Goal: Task Accomplishment & Management: Use online tool/utility

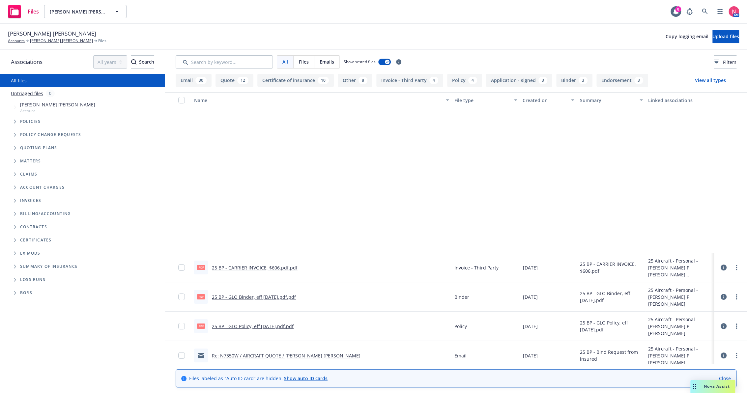
scroll to position [183, 0]
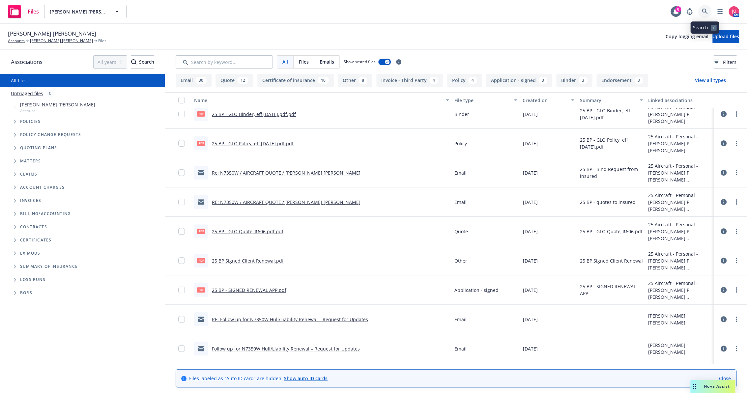
click at [708, 15] on link at bounding box center [705, 11] width 13 height 13
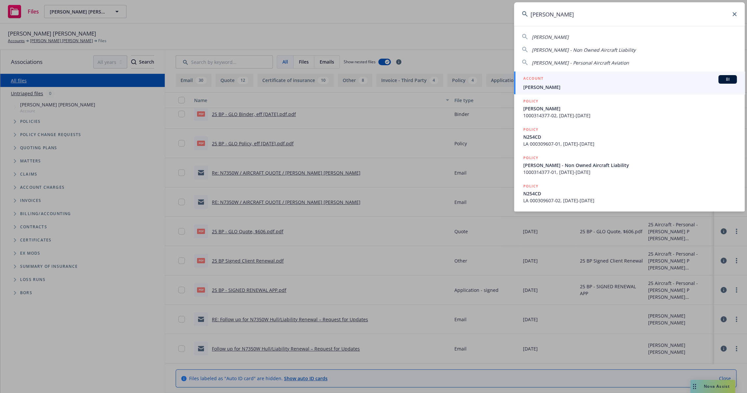
type input "gary midkiff"
click at [567, 85] on span "Gary Midkiff" at bounding box center [631, 87] width 214 height 7
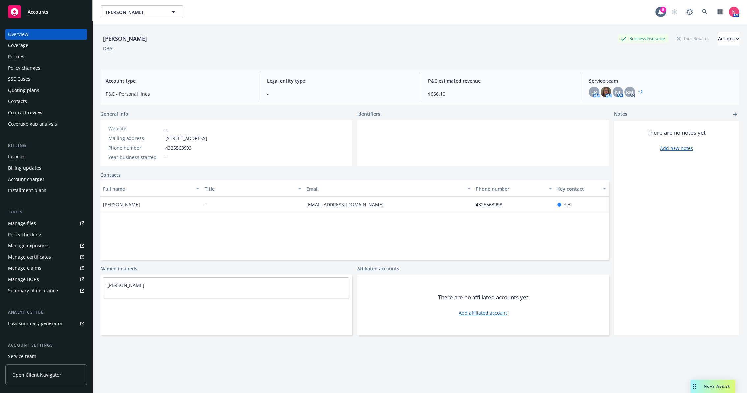
click at [44, 221] on link "Manage files" at bounding box center [46, 223] width 82 height 11
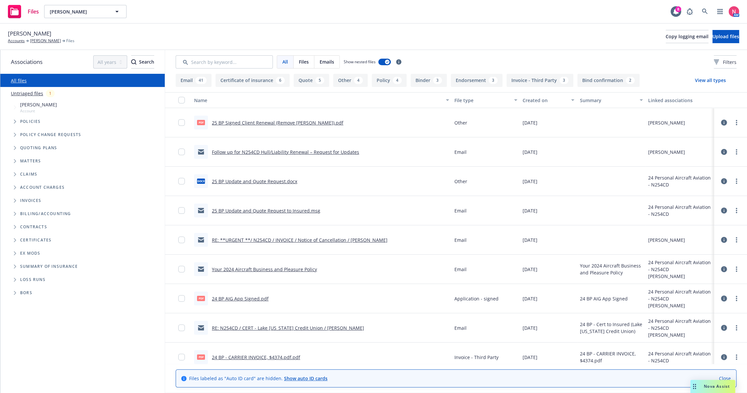
click at [253, 121] on link "25 BP Signed Client Renewal (Remove Kyle).pdf" at bounding box center [278, 123] width 132 height 6
click at [719, 32] on button "Upload files" at bounding box center [726, 36] width 27 height 13
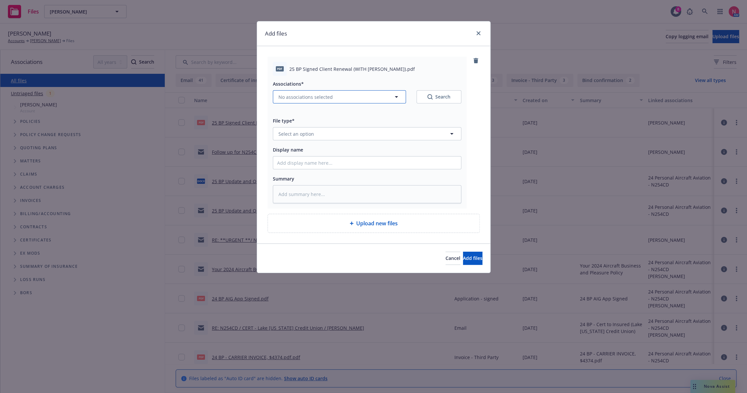
click at [327, 94] on span "No associations selected" at bounding box center [306, 97] width 54 height 7
type textarea "x"
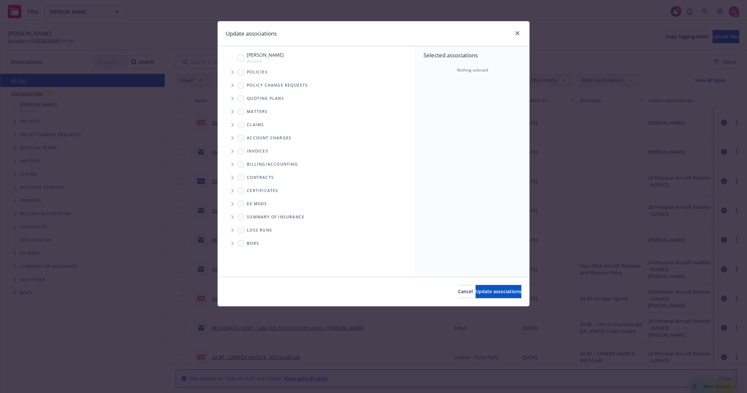
click at [251, 57] on span "Gary Midkiff" at bounding box center [265, 54] width 37 height 7
checkbox input "true"
click at [480, 290] on span "Update associations" at bounding box center [499, 292] width 46 height 6
type textarea "x"
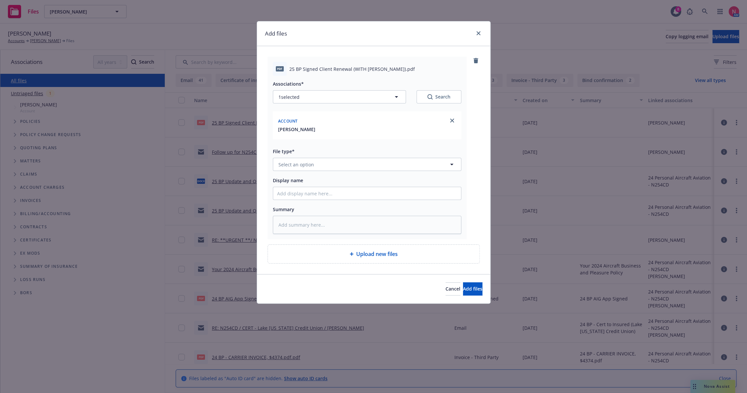
click at [321, 173] on div "Associations* 1 selected Search Account Gary Midkiff File type* Select an optio…" at bounding box center [367, 155] width 189 height 158
click at [319, 170] on button "Select an option" at bounding box center [367, 164] width 189 height 13
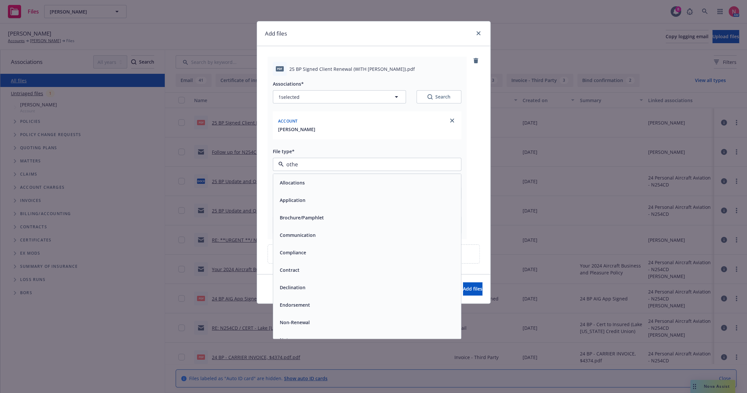
type input "other"
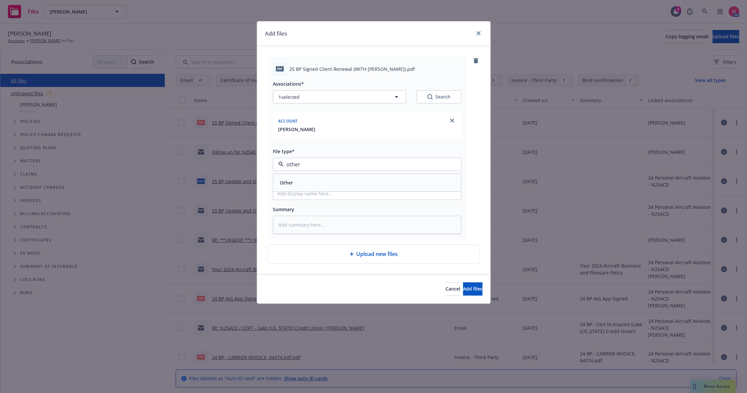
click at [306, 184] on div "Other" at bounding box center [367, 183] width 180 height 10
click at [305, 196] on input "Display name" at bounding box center [367, 193] width 188 height 13
type textarea "x"
type input "2"
type textarea "x"
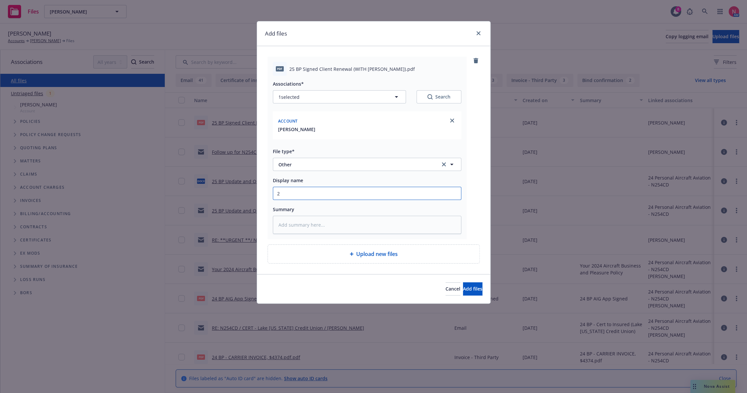
type input "25"
type textarea "x"
type input "25"
type textarea "x"
type input "25 b"
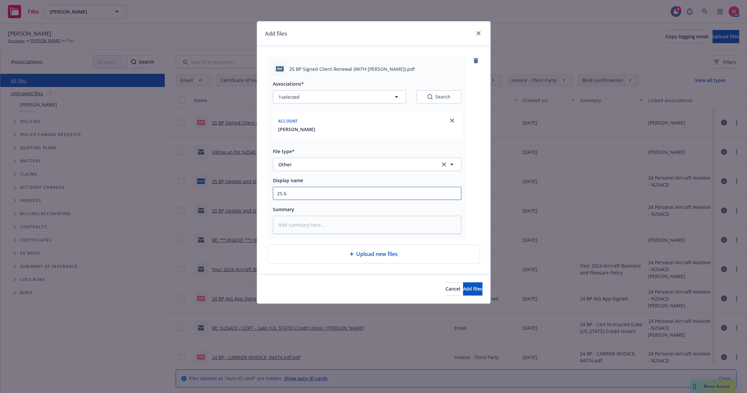
type textarea "x"
type input "25 BP Signed Client Renewal"
type textarea "x"
type input "25 BP Signed Client Renewal"
type textarea "x"
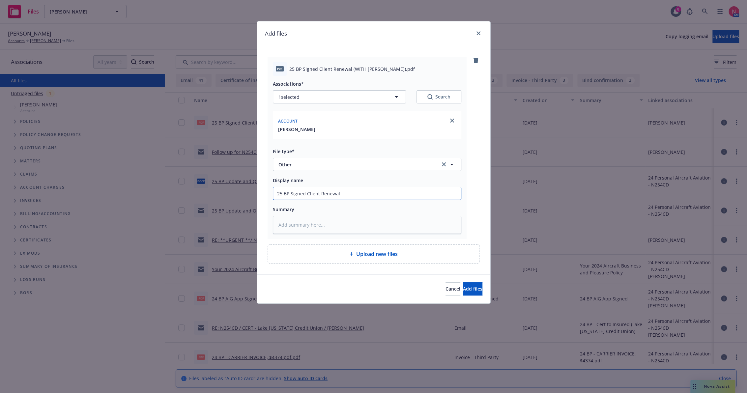
type input "25 BP Signed Client Renewal ("
type textarea "x"
type input "25 BP Signed Client Renewal (W"
type textarea "x"
type input "25 BP Signed Client Renewal (Wi"
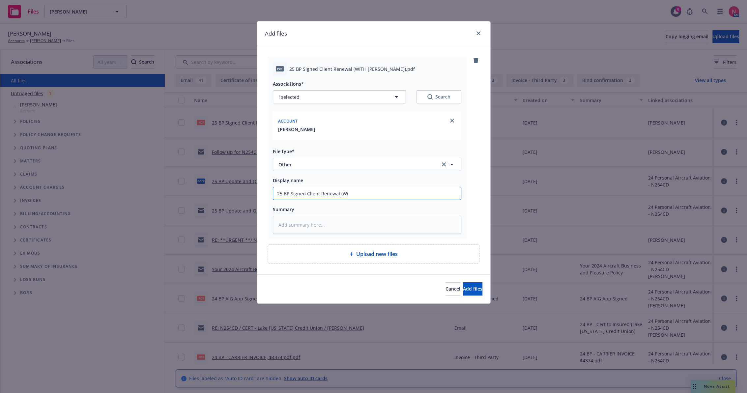
type textarea "x"
type input "25 BP Signed Client Renewal (Wit"
type textarea "x"
type input "25 BP Signed Client Renewal (With"
type textarea "x"
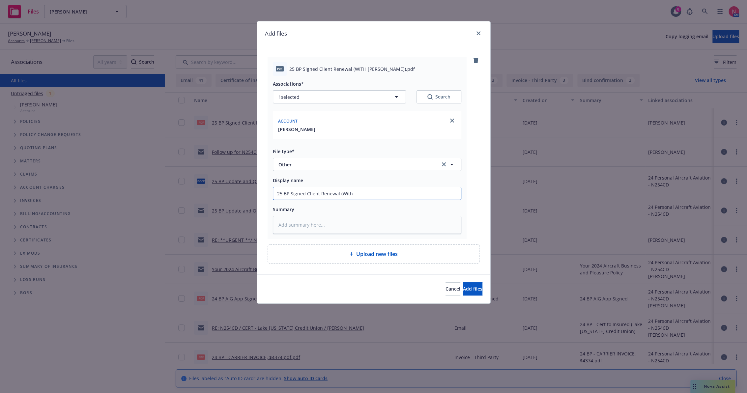
type input "25 BP Signed Client Renewal (With"
type textarea "x"
type input "25 BP Signed Client Renewal (With K"
type textarea "x"
type input "25 BP Signed Client Renewal (With Ky"
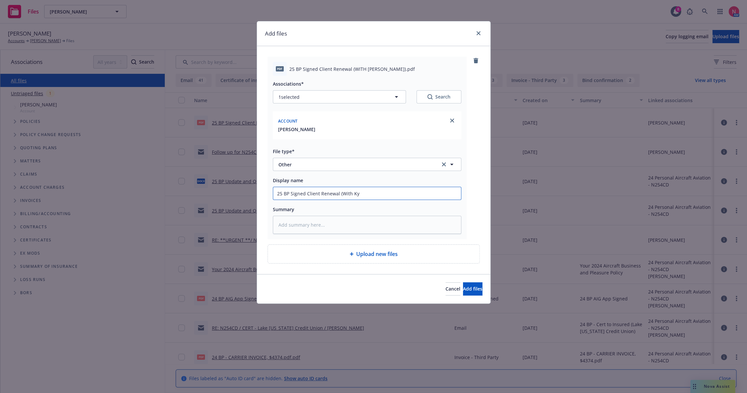
type textarea "x"
type input "25 BP Signed Client Renewal (With Kyl"
type textarea "x"
type input "25 BP Signed Client Renewal (With Kyle"
type textarea "x"
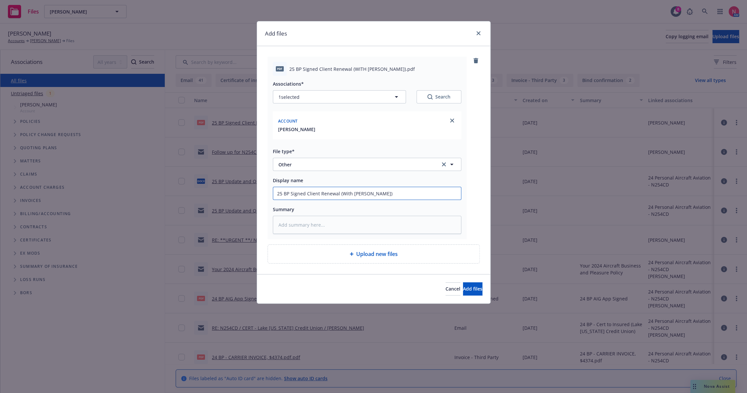
type input "25 BP Signed Client Renewal (With Kyle)"
click at [463, 283] on button "Add files" at bounding box center [472, 289] width 19 height 13
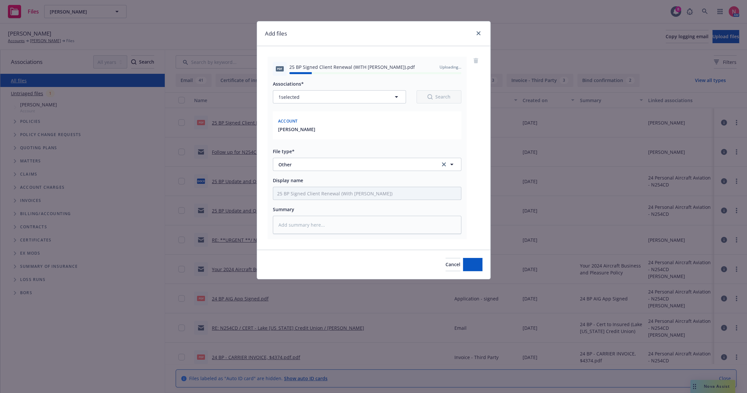
type textarea "x"
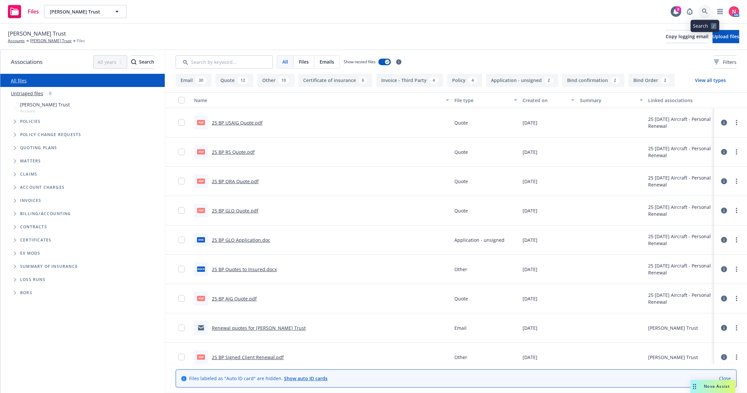
click at [708, 12] on link at bounding box center [705, 11] width 13 height 13
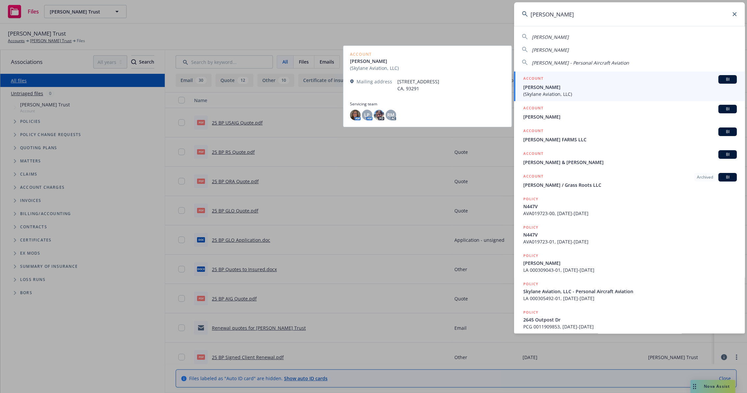
type input "dustin miller"
click at [554, 81] on div "ACCOUNT BI" at bounding box center [631, 79] width 214 height 9
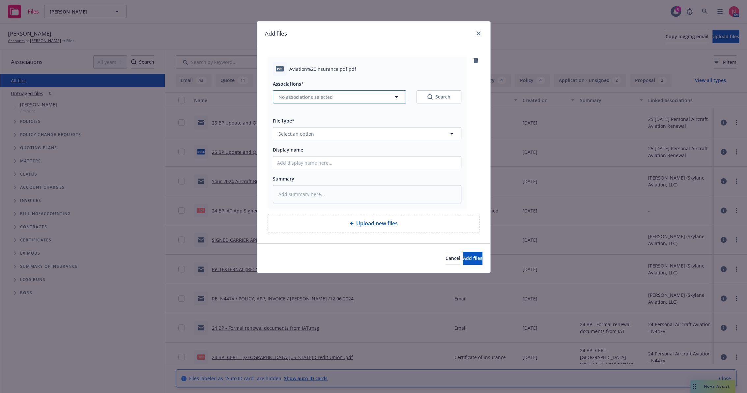
click at [308, 98] on span "No associations selected" at bounding box center [306, 97] width 54 height 7
type textarea "x"
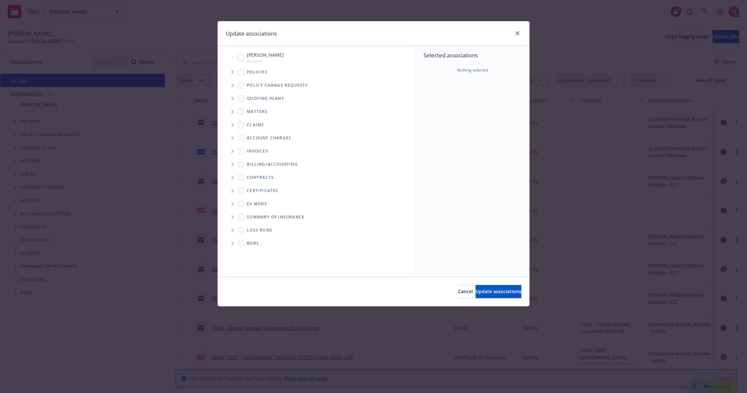
click at [253, 57] on span "[PERSON_NAME]" at bounding box center [265, 54] width 37 height 7
checkbox input "true"
click at [494, 292] on span "Update associations" at bounding box center [499, 292] width 46 height 6
type textarea "x"
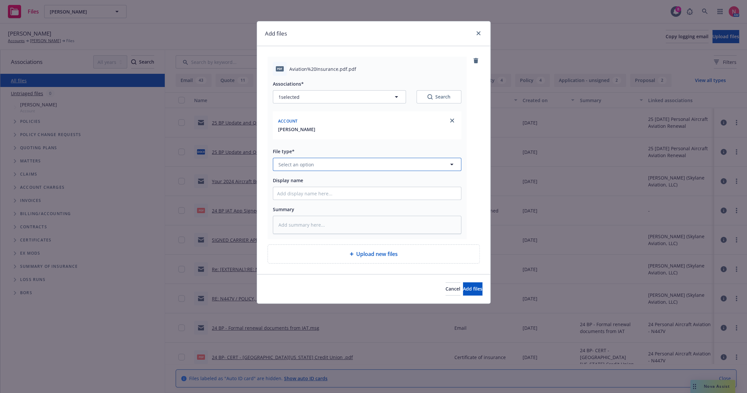
click at [330, 163] on button "Select an option" at bounding box center [367, 164] width 189 height 13
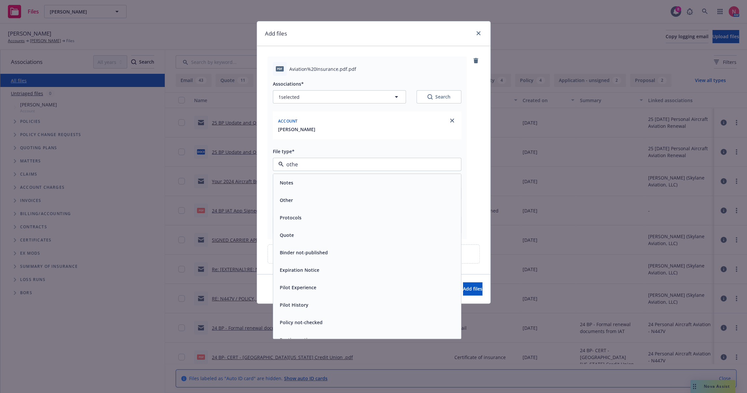
type input "other"
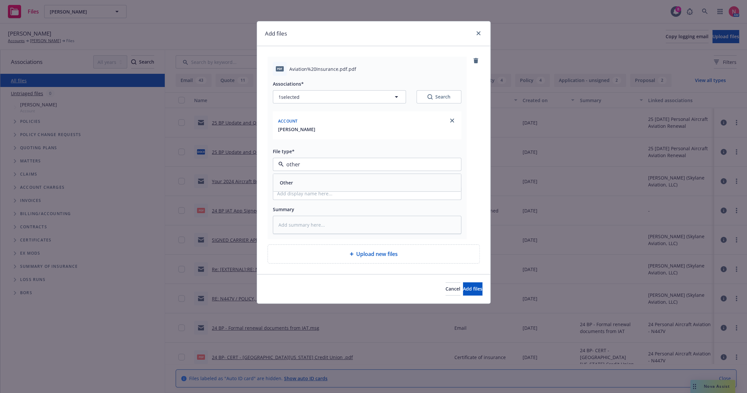
click at [316, 183] on div "Other" at bounding box center [367, 183] width 180 height 10
click at [314, 195] on input "Display name" at bounding box center [367, 193] width 188 height 13
type textarea "x"
type input "2"
type textarea "x"
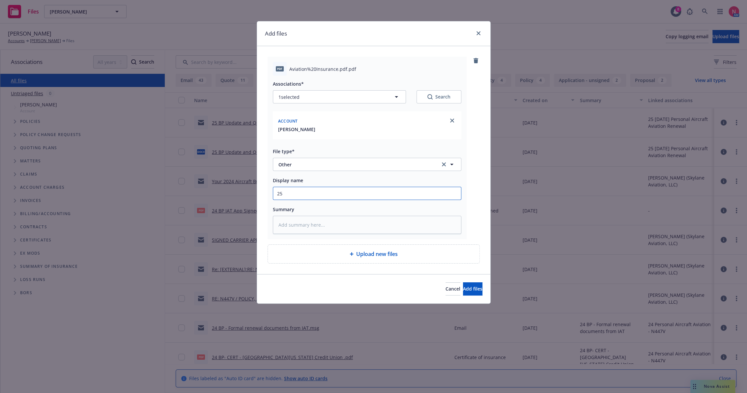
type input "25 BP Signed Client Renewal"
click at [463, 290] on span "Add files" at bounding box center [472, 289] width 19 height 6
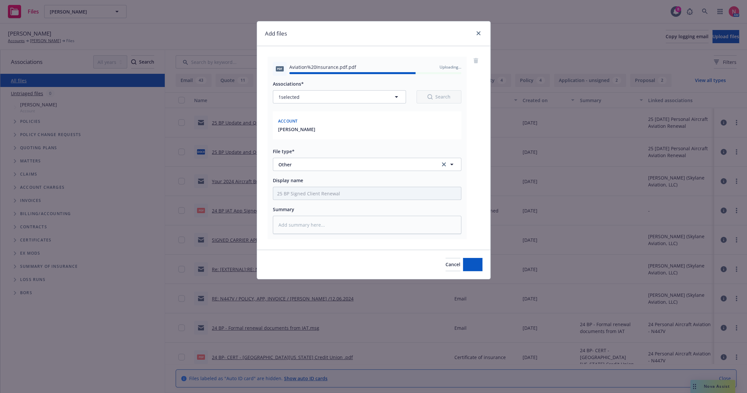
type textarea "x"
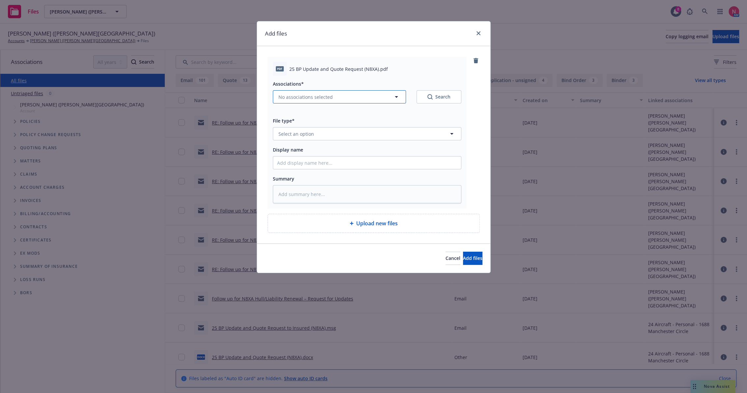
click at [314, 94] on span "No associations selected" at bounding box center [306, 97] width 54 height 7
type textarea "x"
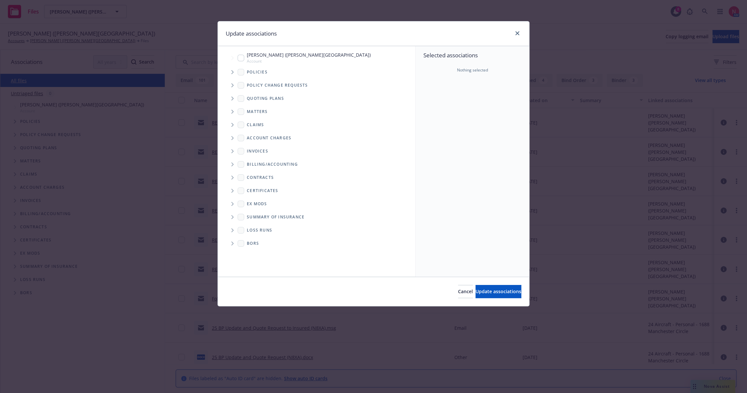
click at [244, 57] on input "Tree Example" at bounding box center [241, 58] width 7 height 7
checkbox input "true"
click at [488, 281] on div "Cancel Update associations" at bounding box center [374, 291] width 312 height 29
click at [495, 288] on button "Update associations" at bounding box center [499, 291] width 46 height 13
type textarea "x"
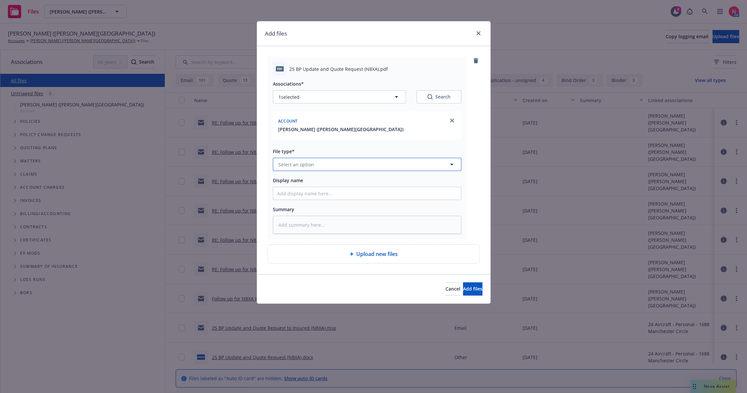
click at [293, 168] on button "Select an option" at bounding box center [367, 164] width 189 height 13
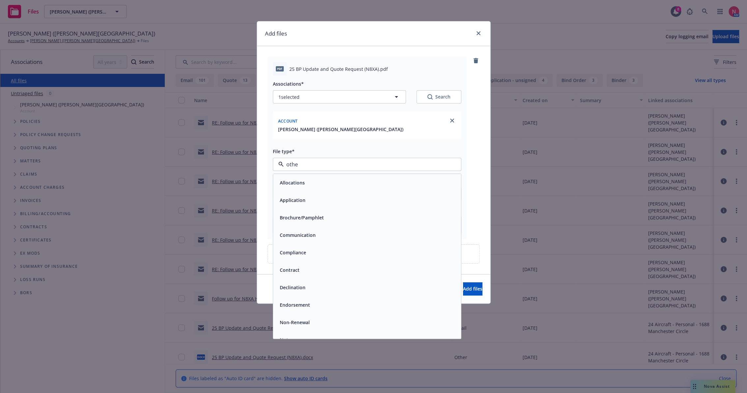
type input "other"
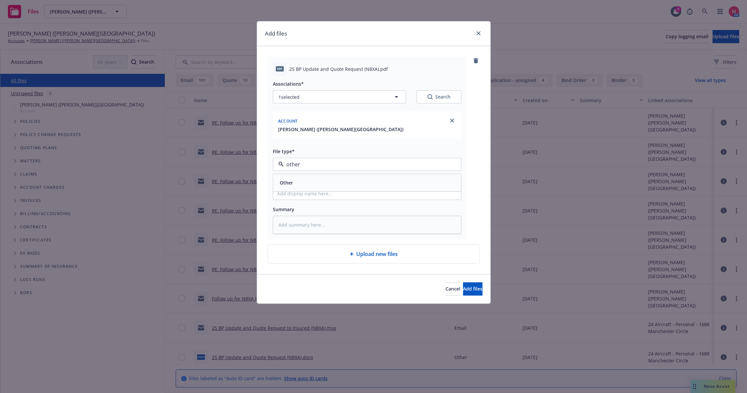
click at [302, 181] on div "Other" at bounding box center [367, 183] width 180 height 10
click at [296, 194] on input "Display name" at bounding box center [367, 193] width 188 height 13
type textarea "x"
type input "2"
type textarea "x"
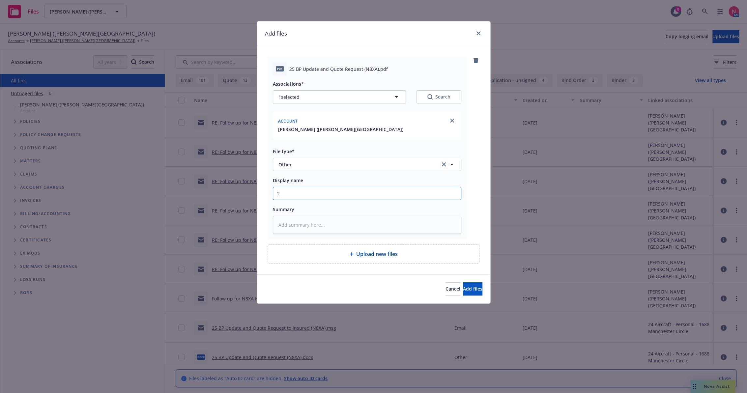
type input "25"
type textarea "x"
type input "25"
type textarea "x"
type input "25 b"
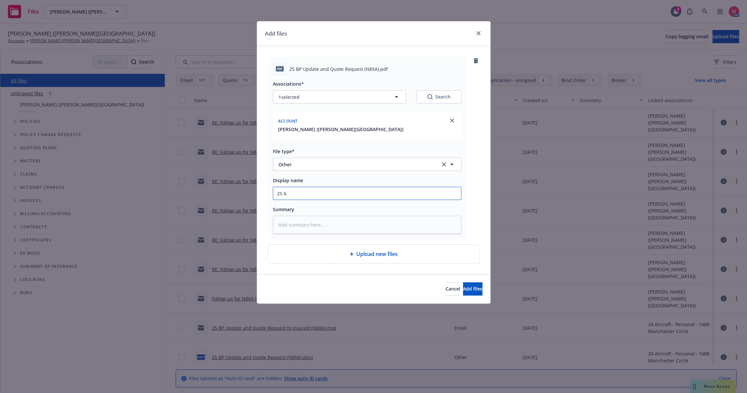
type textarea "x"
type input "25 bp"
type textarea "x"
type input "25 bp"
type textarea "x"
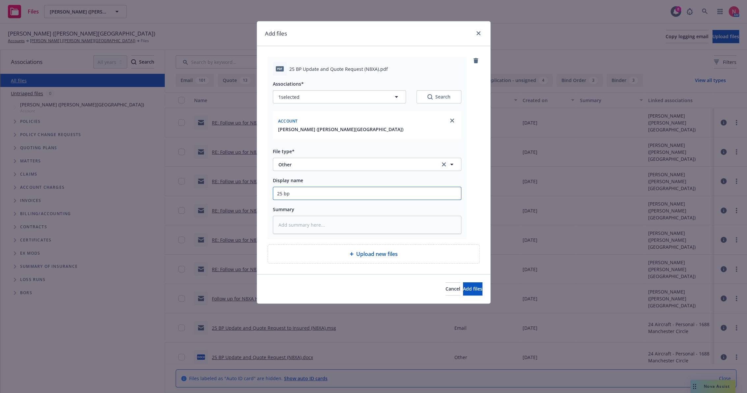
type input "25 bp s"
type textarea "x"
type input "25 BP Signed Client Renewal"
click at [463, 283] on button "Add files" at bounding box center [472, 289] width 19 height 13
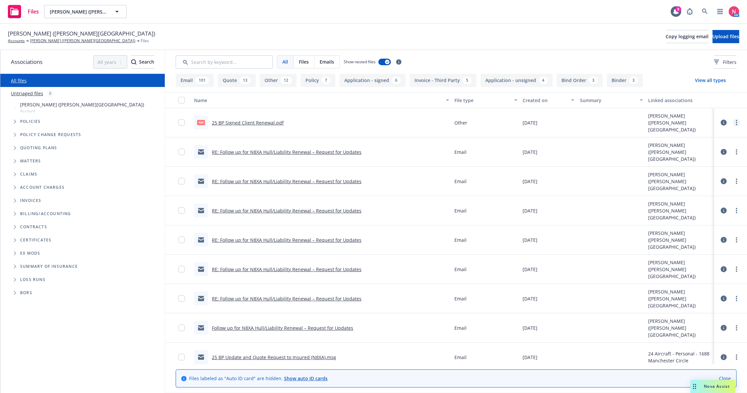
click at [733, 122] on link "more" at bounding box center [737, 123] width 8 height 8
click at [697, 138] on link "Archive" at bounding box center [702, 136] width 66 height 13
click at [717, 34] on span "Upload files" at bounding box center [726, 36] width 27 height 6
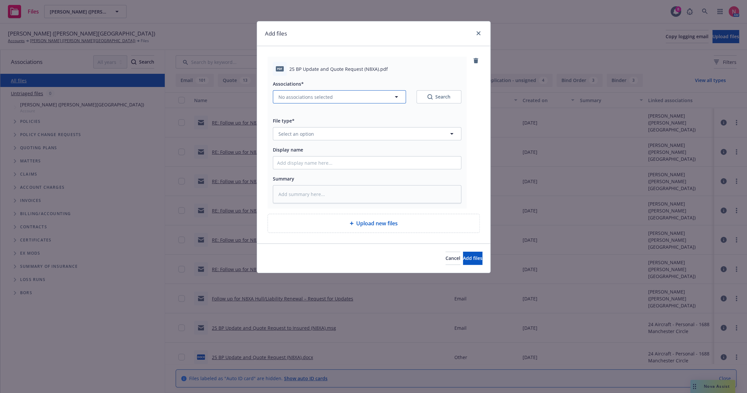
click at [331, 99] on span "No associations selected" at bounding box center [306, 97] width 54 height 7
type textarea "x"
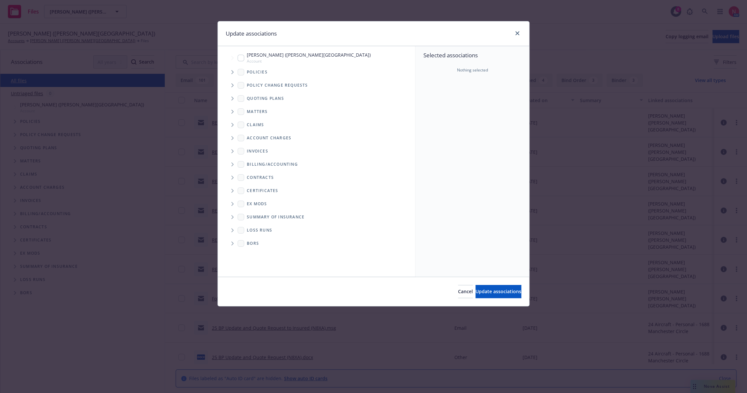
click at [242, 56] on input "Tree Example" at bounding box center [241, 58] width 7 height 7
checkbox input "true"
click at [490, 290] on span "Update associations" at bounding box center [499, 292] width 46 height 6
type textarea "x"
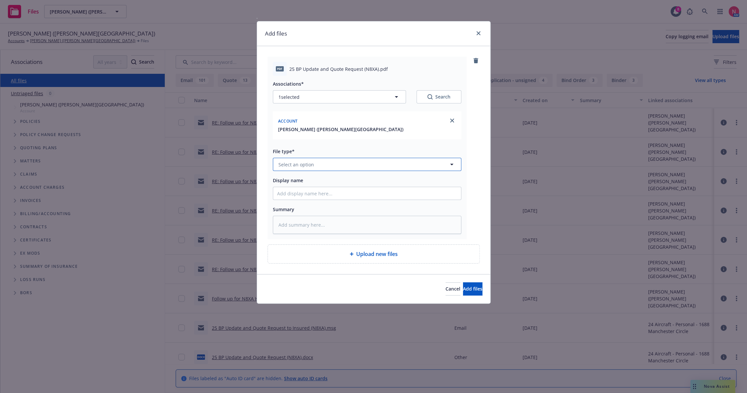
click at [319, 167] on button "Select an option" at bounding box center [367, 164] width 189 height 13
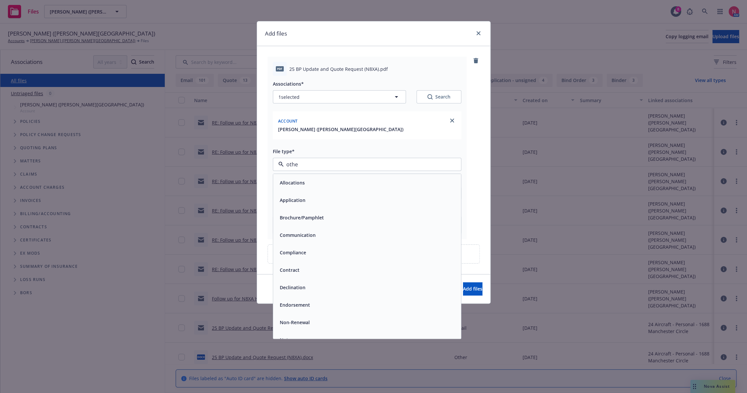
type input "other"
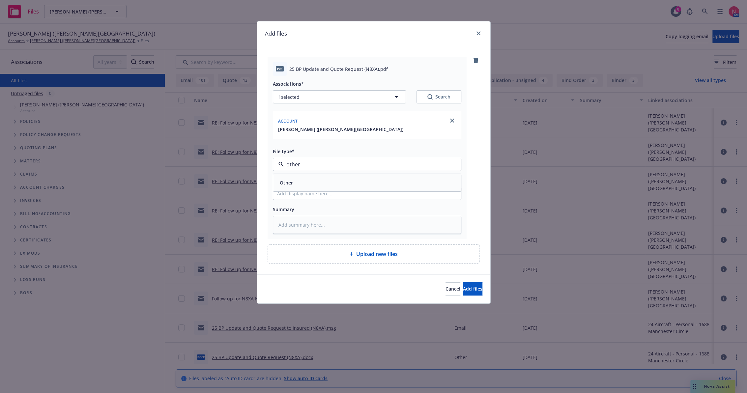
click at [306, 179] on div "Other" at bounding box center [367, 183] width 180 height 10
click at [322, 195] on input "Display name" at bounding box center [367, 193] width 188 height 13
type textarea "x"
type input "2"
type textarea "x"
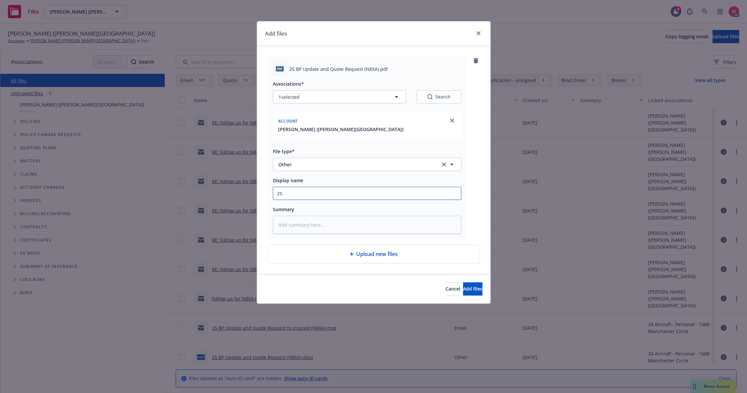
type input "25 BP Signed Client Renewal"
click at [468, 292] on span "Add files" at bounding box center [472, 289] width 19 height 6
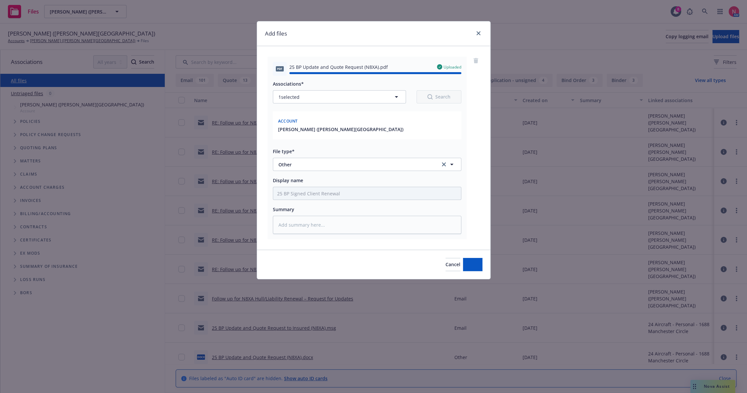
type textarea "x"
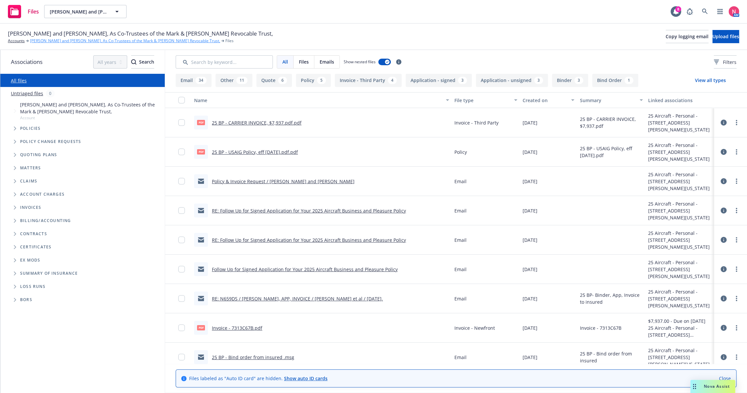
click at [71, 39] on link "[PERSON_NAME] and [PERSON_NAME], As Co-Trustees of the Mark & [PERSON_NAME] Rev…" at bounding box center [125, 41] width 190 height 6
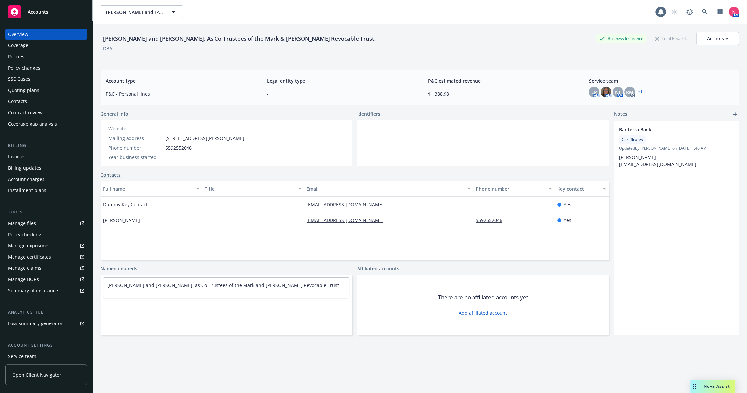
click at [38, 81] on div "SSC Cases" at bounding box center [46, 79] width 76 height 11
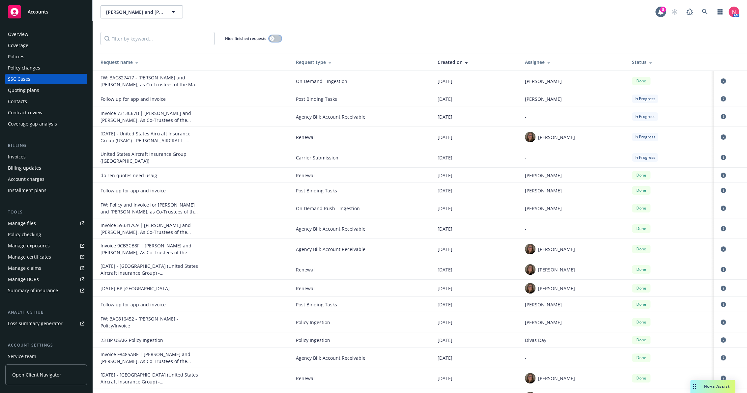
click at [274, 37] on button "button" at bounding box center [275, 38] width 13 height 7
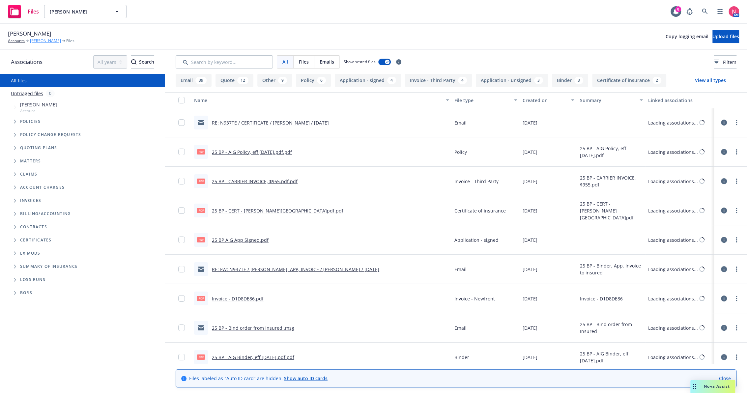
click at [46, 42] on link "Aaron Picton" at bounding box center [45, 41] width 31 height 6
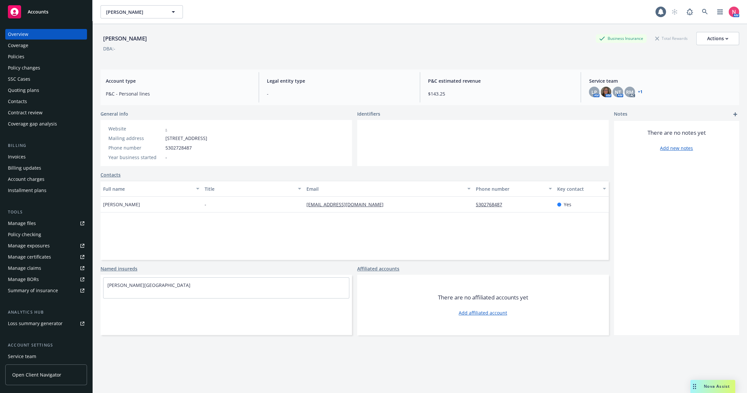
click at [23, 80] on div "SSC Cases" at bounding box center [19, 79] width 22 height 11
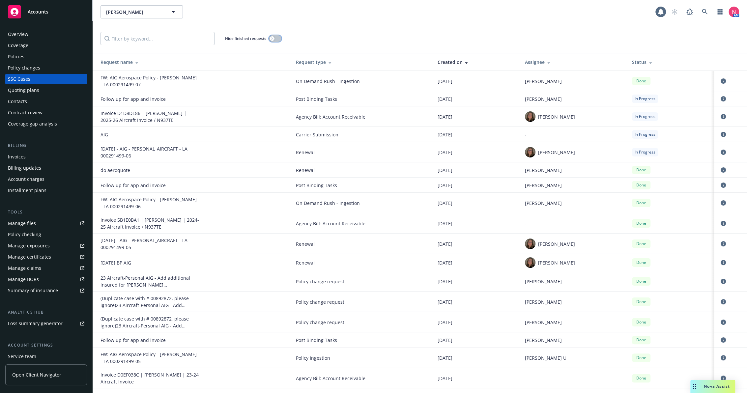
click at [279, 37] on button "button" at bounding box center [275, 38] width 13 height 7
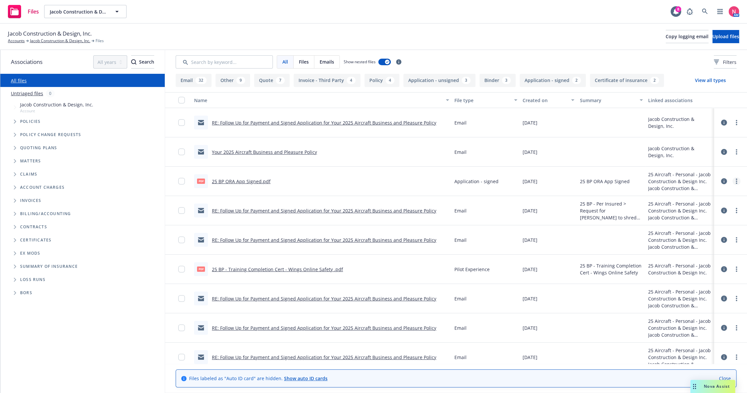
click at [733, 183] on link "more" at bounding box center [737, 181] width 8 height 8
click at [706, 210] on link "Download" at bounding box center [702, 207] width 66 height 13
click at [474, 25] on div "Jacob Construction & Design, Inc. Accounts Jacob Construction & Design, Inc. Fi…" at bounding box center [373, 37] width 747 height 26
click at [666, 35] on span "Copy logging email" at bounding box center [687, 36] width 43 height 6
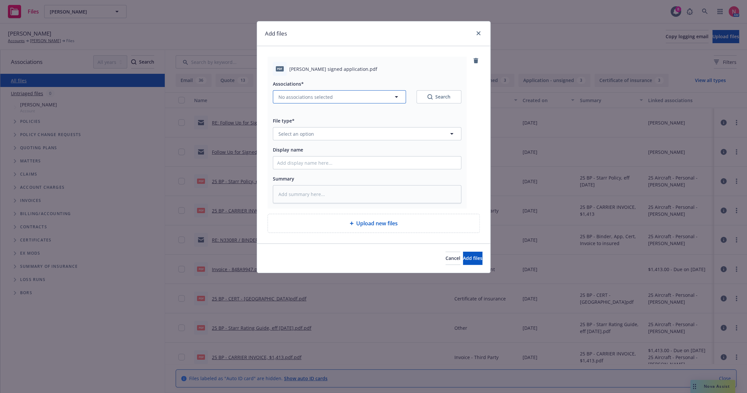
click at [319, 98] on span "No associations selected" at bounding box center [306, 97] width 54 height 7
type textarea "x"
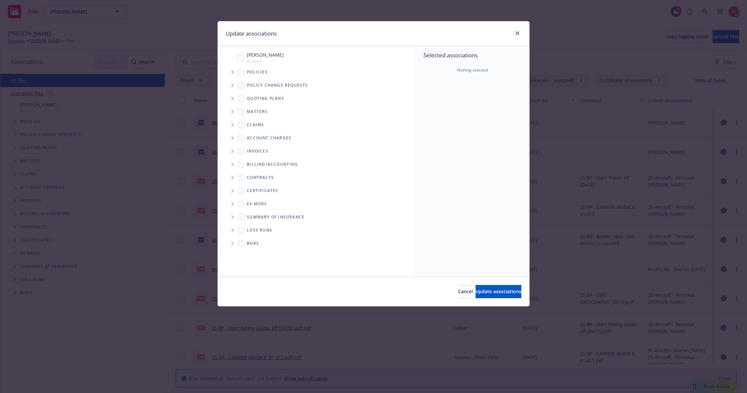
click at [243, 57] on input "Tree Example" at bounding box center [241, 58] width 7 height 7
checkbox input "true"
click at [493, 288] on button "Update associations" at bounding box center [499, 291] width 46 height 13
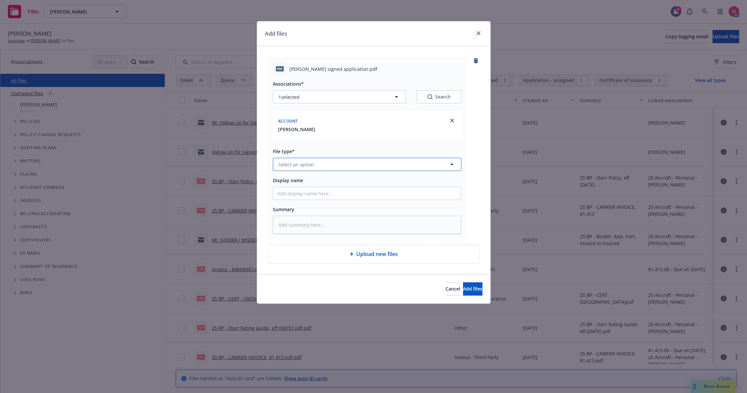
click at [296, 163] on span "Select an option" at bounding box center [297, 164] width 36 height 7
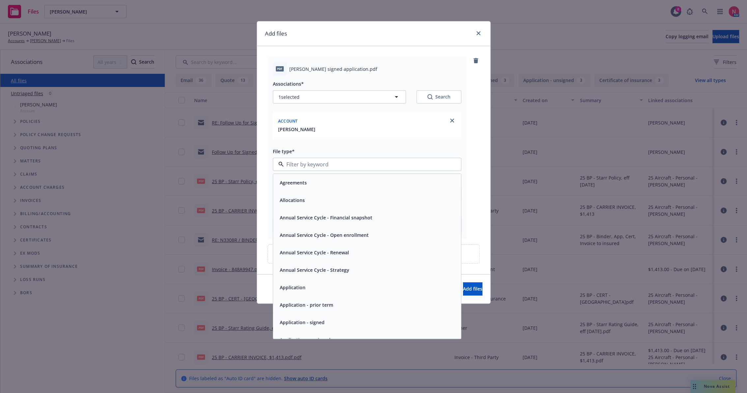
click at [322, 319] on div "Application - signed" at bounding box center [301, 323] width 49 height 10
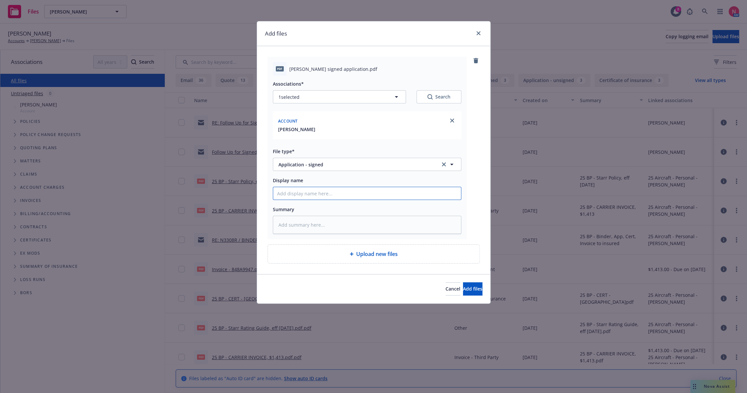
click at [301, 194] on input "Display name" at bounding box center [367, 193] width 188 height 13
type textarea "x"
type input "2"
type textarea "x"
type input "25"
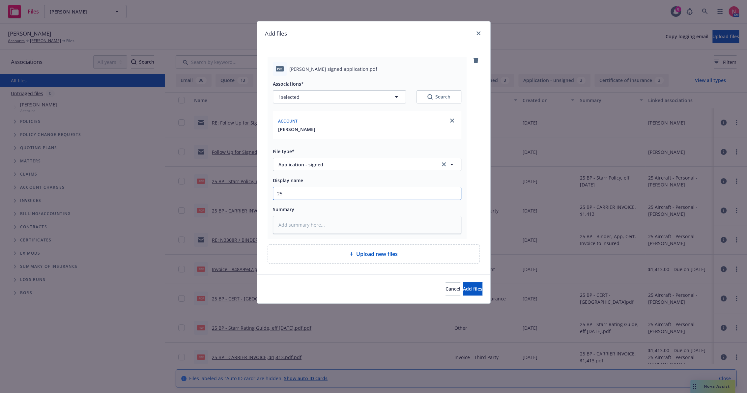
type textarea "x"
type input "25"
type textarea "x"
type input "25 b"
type textarea "x"
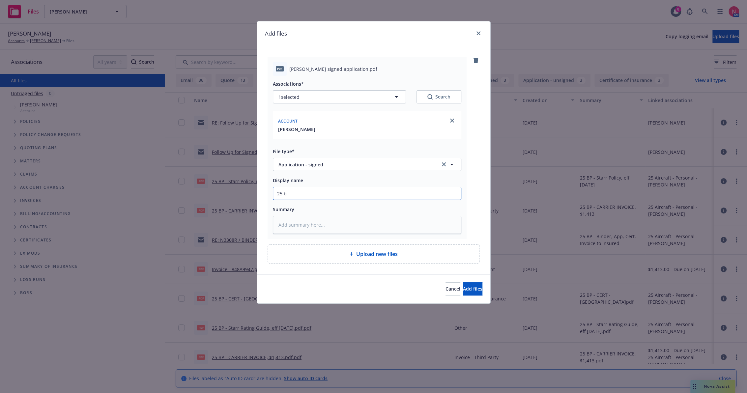
type input "25 bp"
type textarea "x"
type input "25 bp"
type textarea "x"
type input "25 bp c"
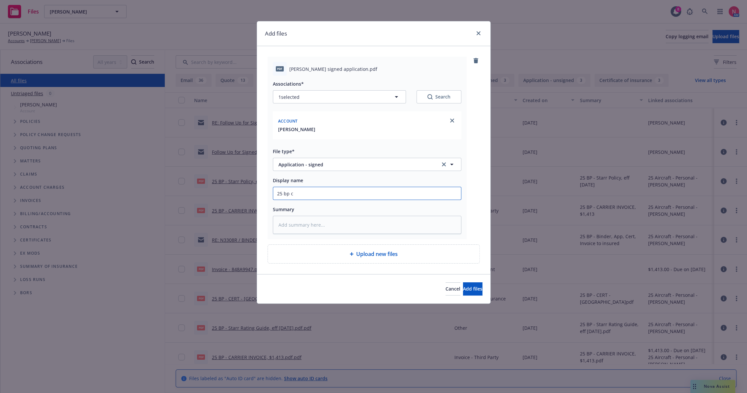
type textarea "x"
type input "25 BP CVS App Signed"
click at [463, 283] on button "Add files" at bounding box center [472, 289] width 19 height 13
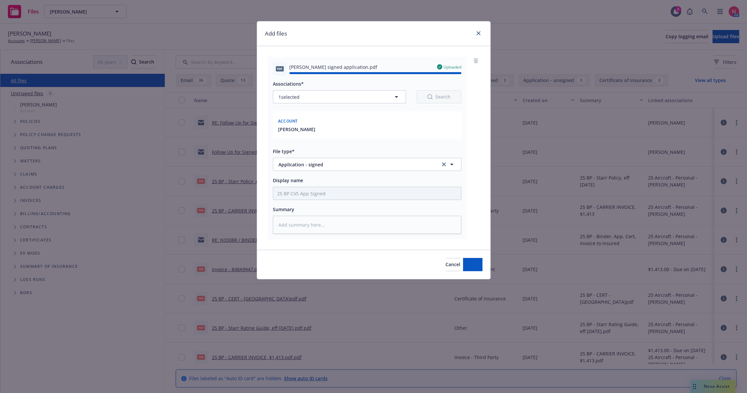
type textarea "x"
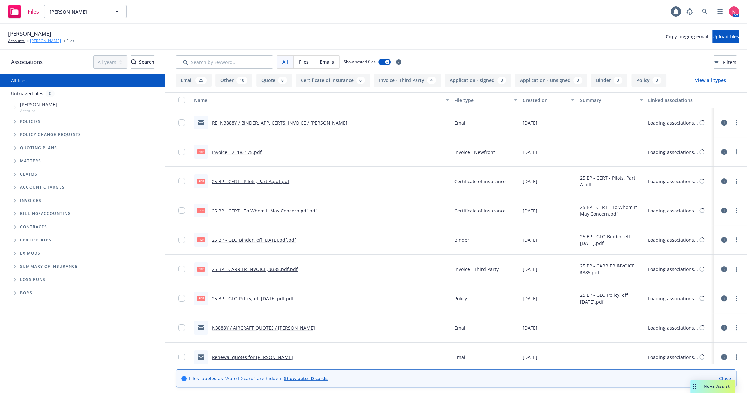
click at [51, 41] on link "[PERSON_NAME]" at bounding box center [45, 41] width 31 height 6
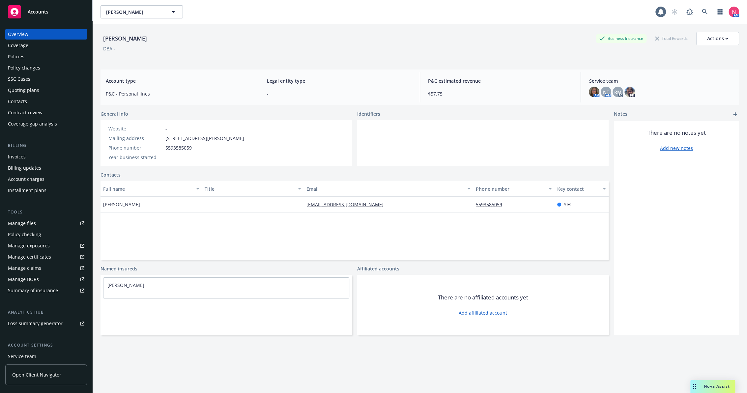
click at [15, 78] on div "SSC Cases" at bounding box center [19, 79] width 22 height 11
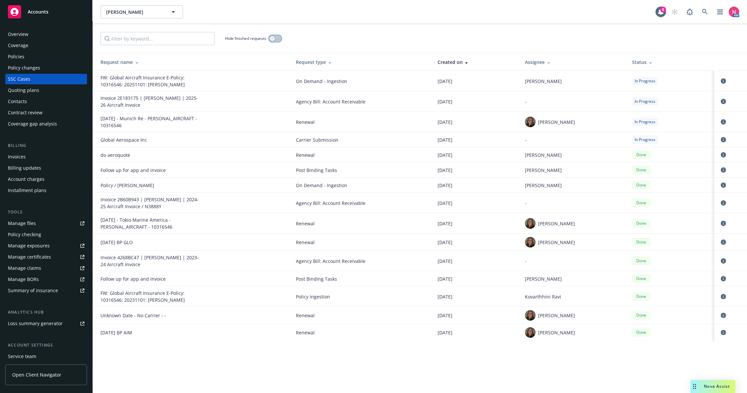
click at [277, 40] on button "button" at bounding box center [275, 38] width 13 height 7
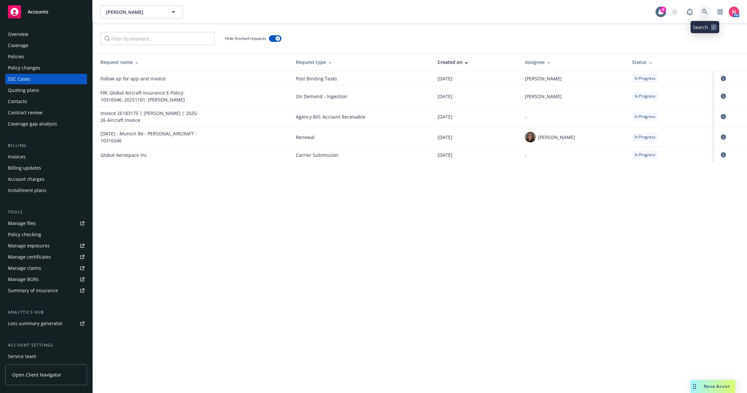
click at [701, 9] on link at bounding box center [705, 11] width 13 height 13
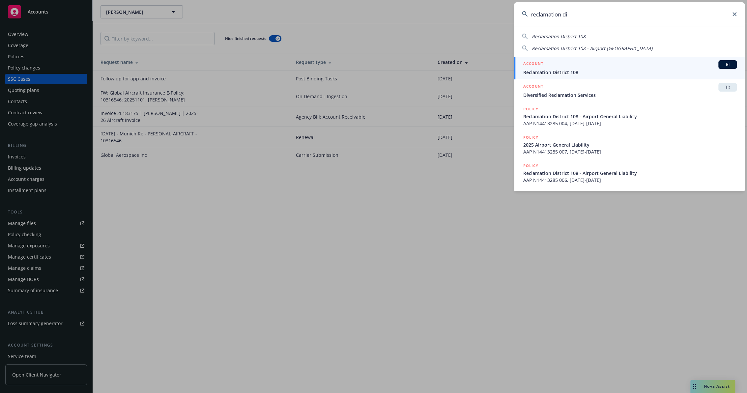
type input "reclamation di"
click at [589, 64] on div "ACCOUNT BI" at bounding box center [631, 64] width 214 height 9
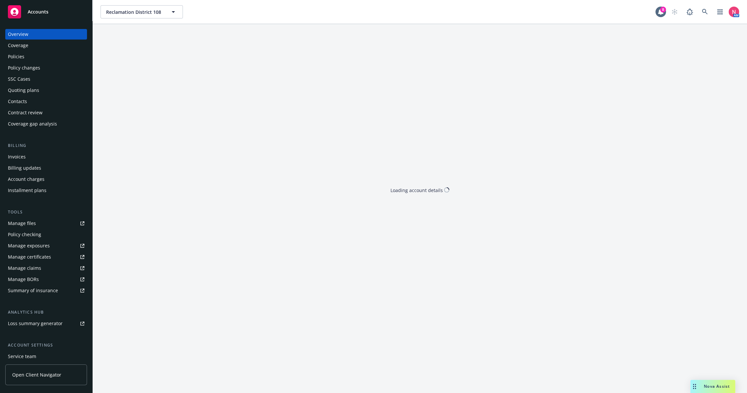
click at [38, 224] on link "Manage files" at bounding box center [46, 223] width 82 height 11
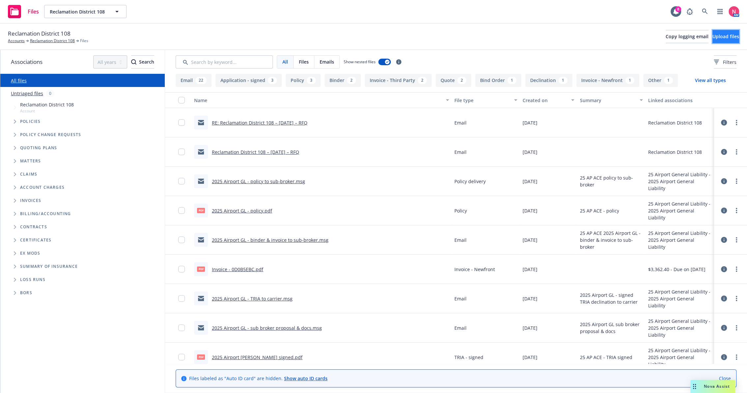
click at [716, 37] on span "Upload files" at bounding box center [726, 36] width 27 height 6
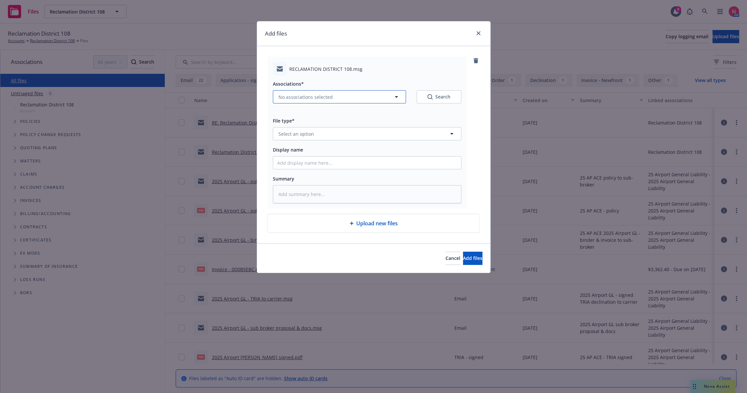
click at [331, 102] on button "No associations selected" at bounding box center [339, 96] width 133 height 13
type textarea "x"
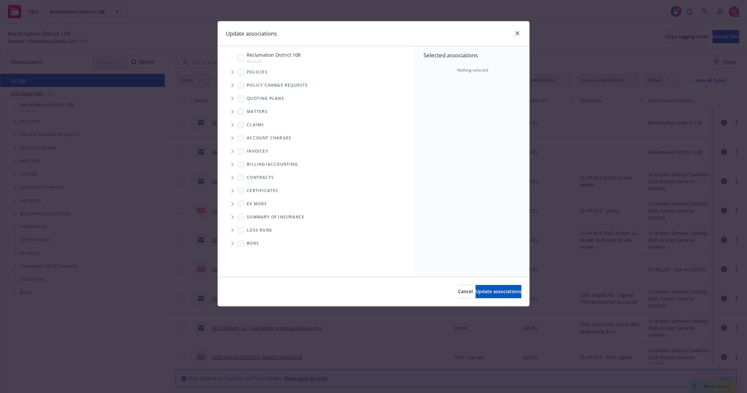
click at [244, 61] on div "Reclamation District 108 Account" at bounding box center [269, 57] width 63 height 13
checkbox input "true"
click at [476, 289] on span "Update associations" at bounding box center [499, 292] width 46 height 6
type textarea "x"
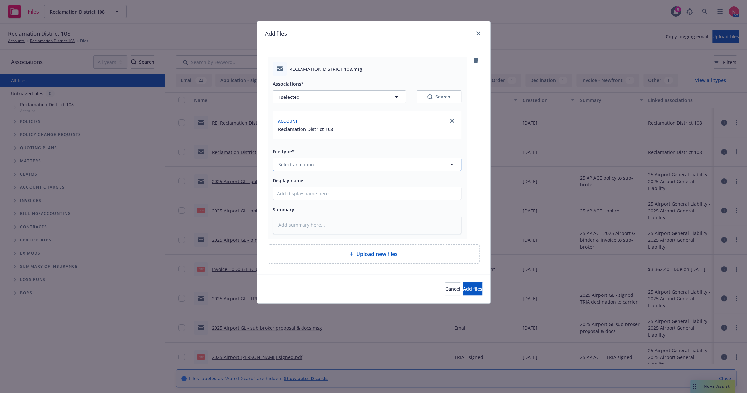
click at [296, 165] on span "Select an option" at bounding box center [297, 164] width 36 height 7
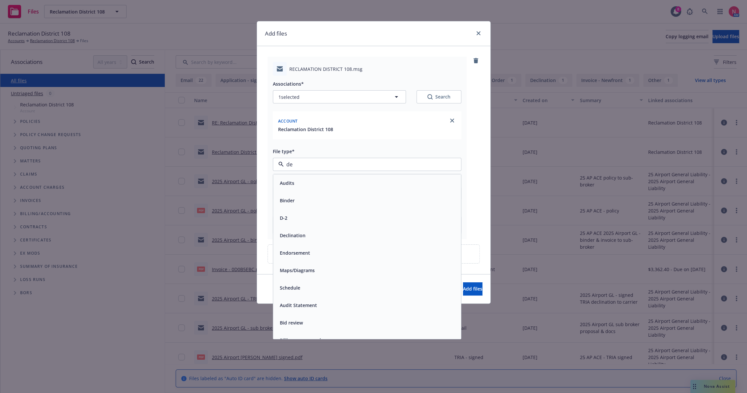
type input "dec"
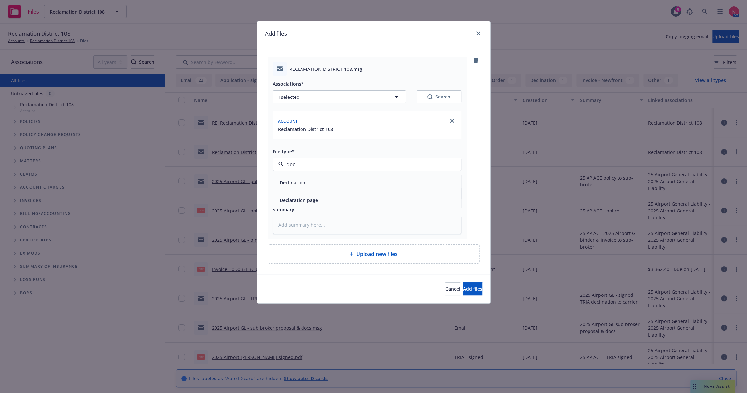
click at [298, 180] on span "Declination" at bounding box center [293, 182] width 26 height 7
click at [296, 194] on input "Display name" at bounding box center [367, 193] width 188 height 13
type textarea "x"
type input "2"
type textarea "x"
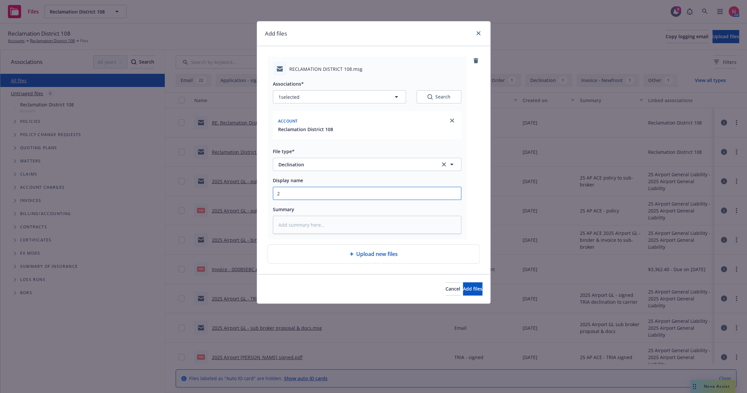
type input "25"
type textarea "x"
type input "25"
type textarea "x"
type input "25 a"
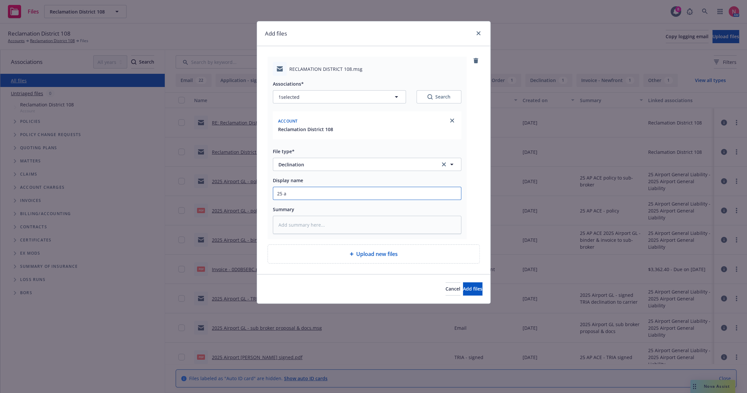
type textarea "x"
type input "25 ap"
type textarea "x"
type input "25 ap"
type textarea "x"
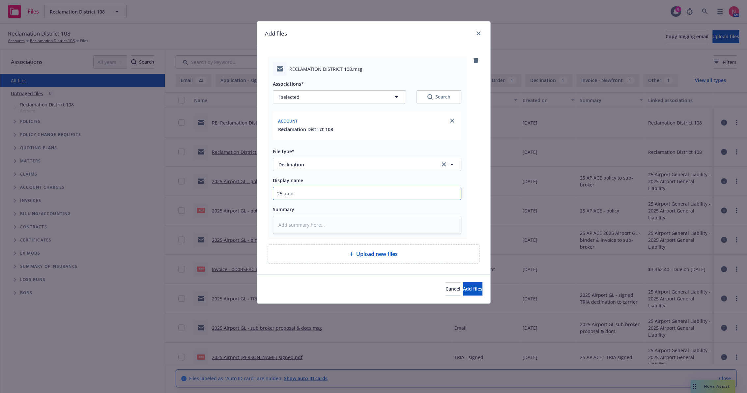
type input "25 ap or"
type textarea "x"
type input "25 AP ORA Quote - Pass"
click at [463, 283] on button "Add files" at bounding box center [472, 289] width 19 height 13
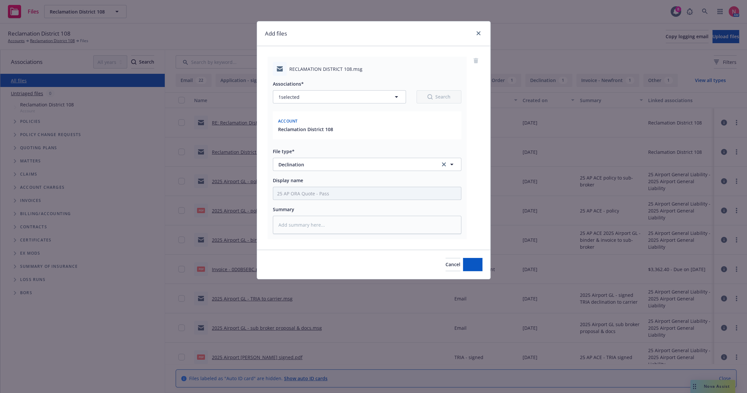
type textarea "x"
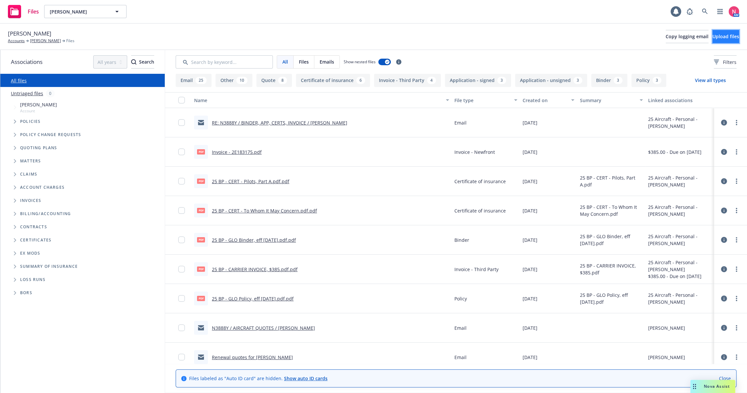
click at [713, 38] on span "Upload files" at bounding box center [726, 36] width 27 height 6
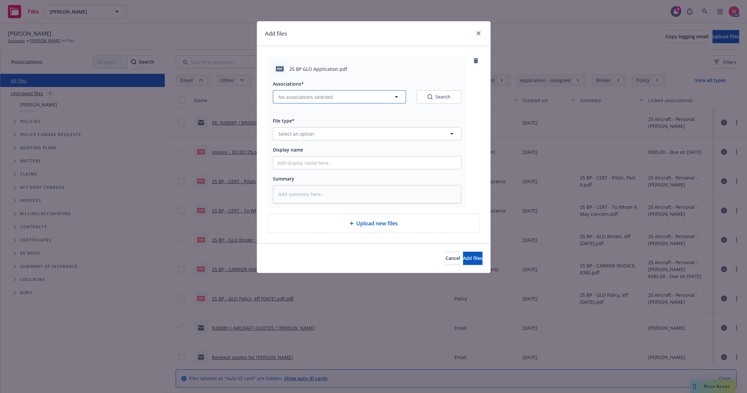
click at [305, 97] on span "No associations selected" at bounding box center [306, 97] width 54 height 7
type textarea "x"
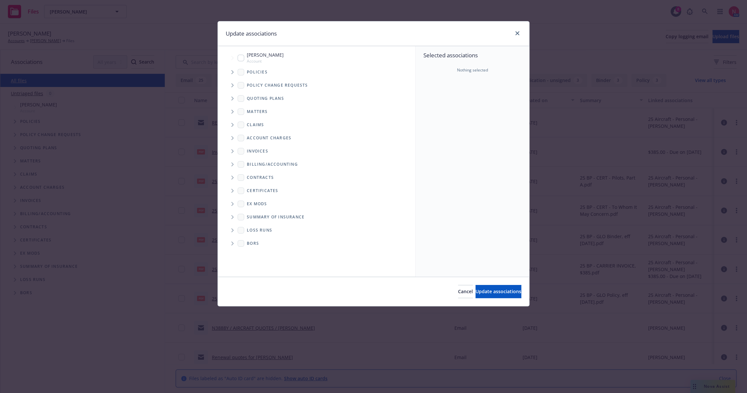
click at [249, 55] on span "[PERSON_NAME]" at bounding box center [265, 54] width 37 height 7
checkbox input "true"
click at [495, 286] on button "Update associations" at bounding box center [499, 291] width 46 height 13
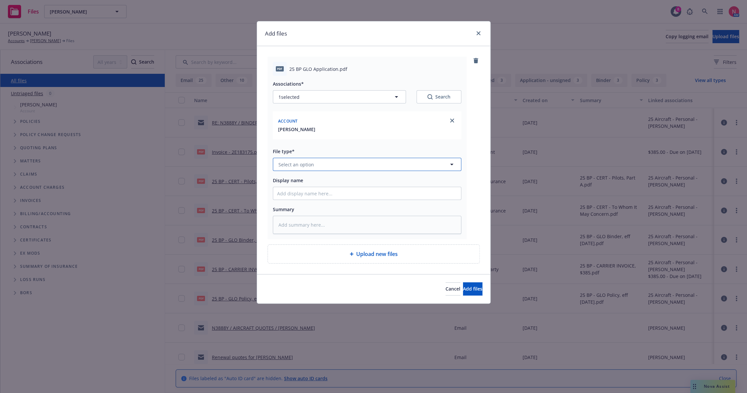
click at [308, 164] on span "Select an option" at bounding box center [297, 164] width 36 height 7
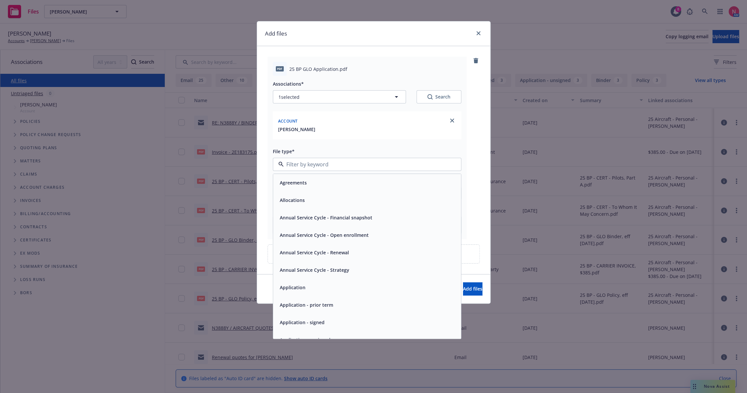
click at [314, 318] on div "Application - signed" at bounding box center [301, 323] width 49 height 10
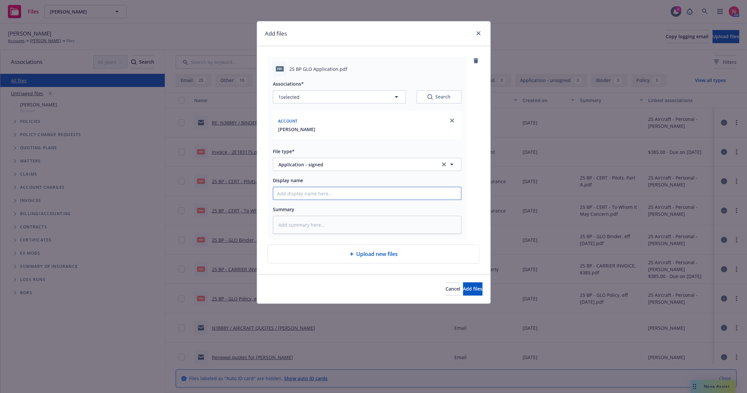
click at [319, 197] on input "Display name" at bounding box center [367, 193] width 188 height 13
type textarea "x"
type input "2"
type textarea "x"
type input "25"
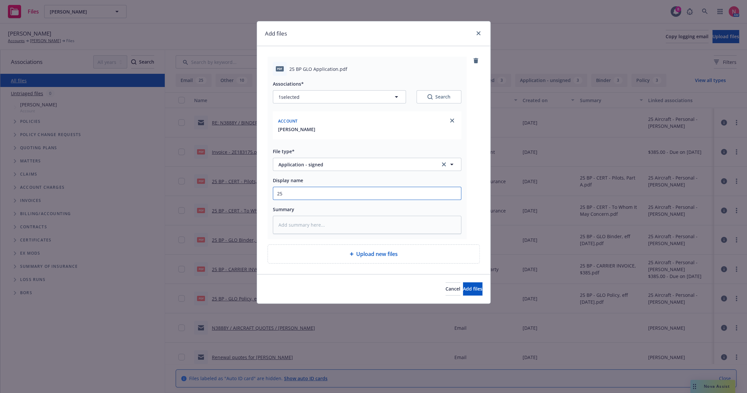
type textarea "x"
type input "25"
type textarea "x"
type input "25 b"
type textarea "x"
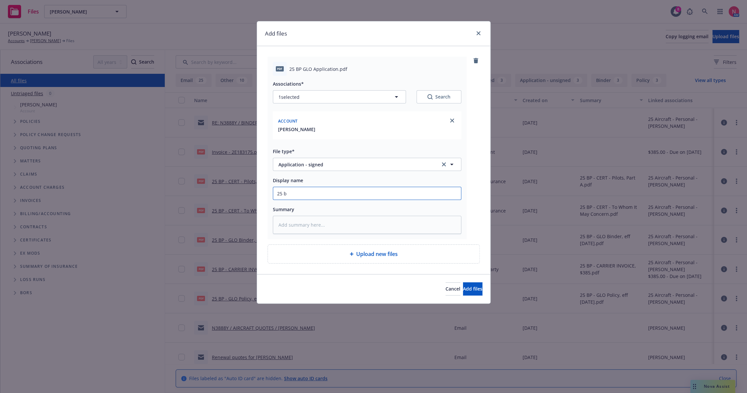
type input "25 bp"
type textarea "x"
type input "25 bp g"
type textarea "x"
type input "25 BP GLO App Signed"
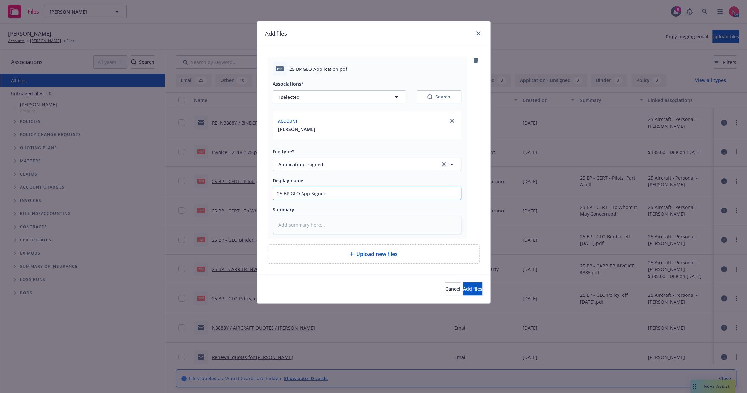
click at [463, 283] on button "Add files" at bounding box center [472, 289] width 19 height 13
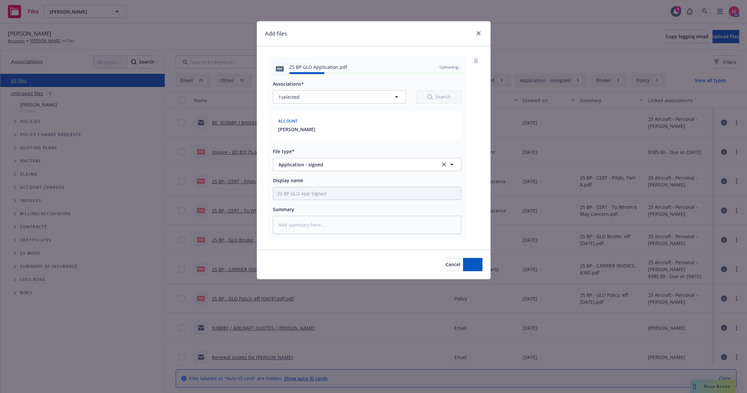
type textarea "x"
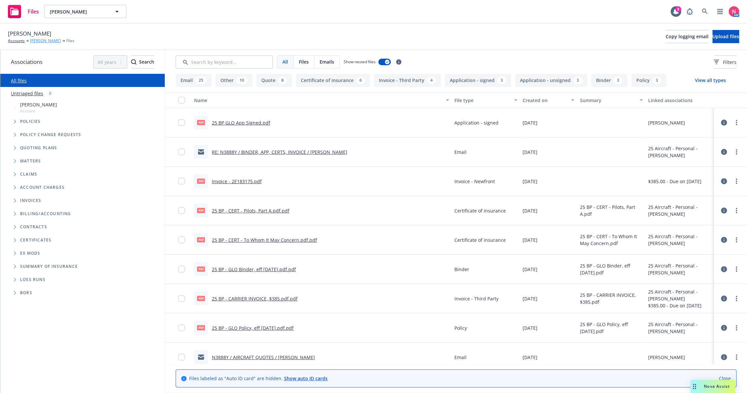
click at [46, 41] on link "Timothy A. Dodson" at bounding box center [45, 41] width 31 height 6
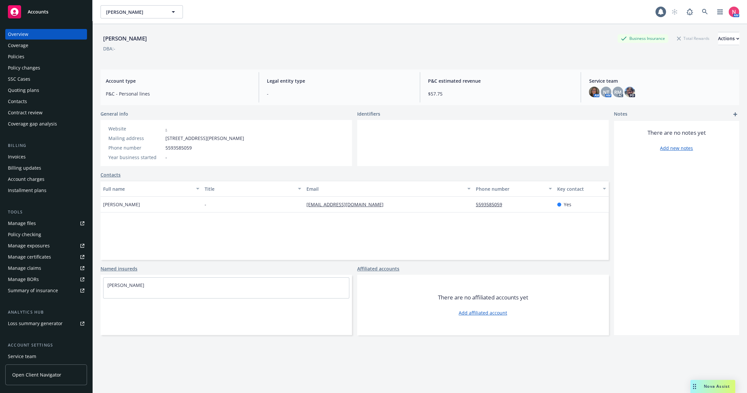
click at [29, 81] on div "SSC Cases" at bounding box center [19, 79] width 22 height 11
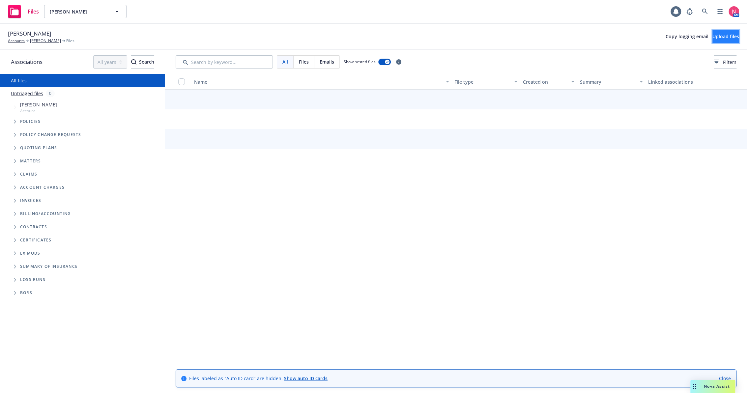
click at [713, 38] on span "Upload files" at bounding box center [726, 36] width 27 height 6
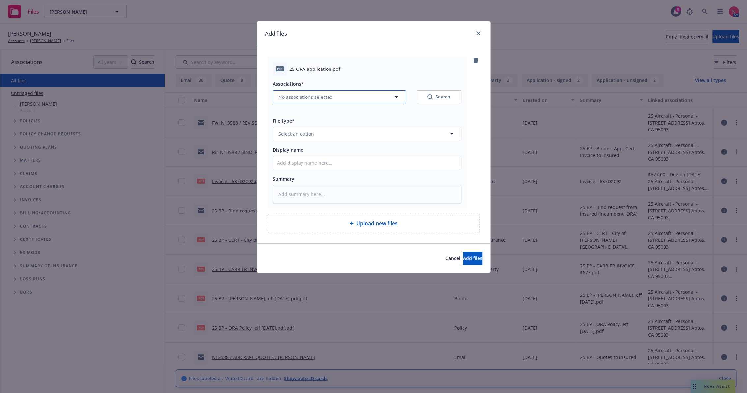
click at [321, 98] on span "No associations selected" at bounding box center [306, 97] width 54 height 7
type textarea "x"
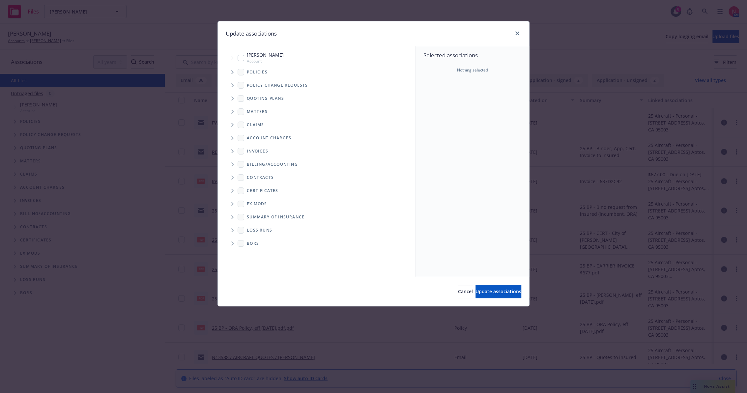
click at [253, 57] on span "Thomas Headley" at bounding box center [265, 54] width 37 height 7
checkbox input "true"
click at [495, 294] on span "Update associations" at bounding box center [499, 292] width 46 height 6
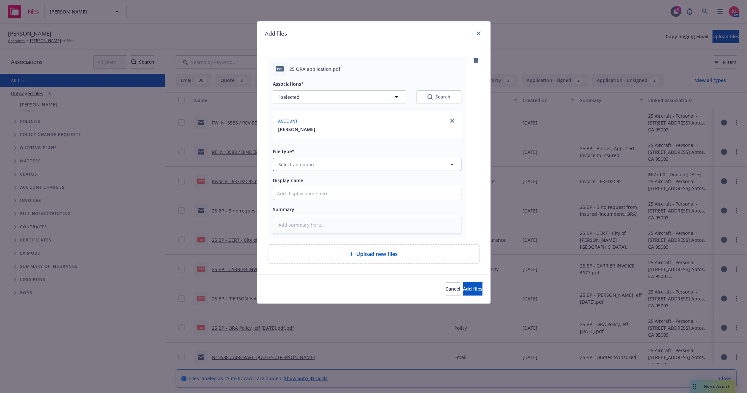
click at [288, 160] on button "Select an option" at bounding box center [367, 164] width 189 height 13
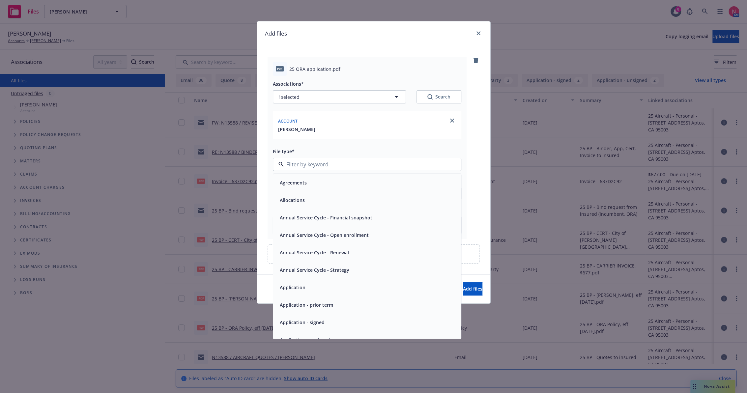
click at [328, 324] on div "Application - signed" at bounding box center [367, 323] width 180 height 10
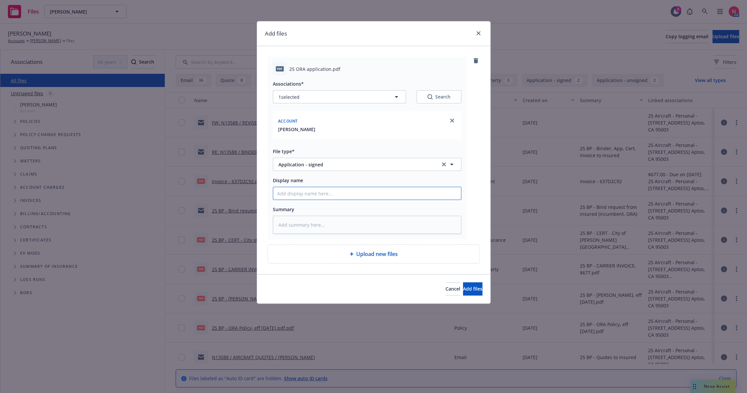
click at [303, 193] on input "Display name" at bounding box center [367, 193] width 188 height 13
type textarea "x"
type input "2"
type textarea "x"
type input "25"
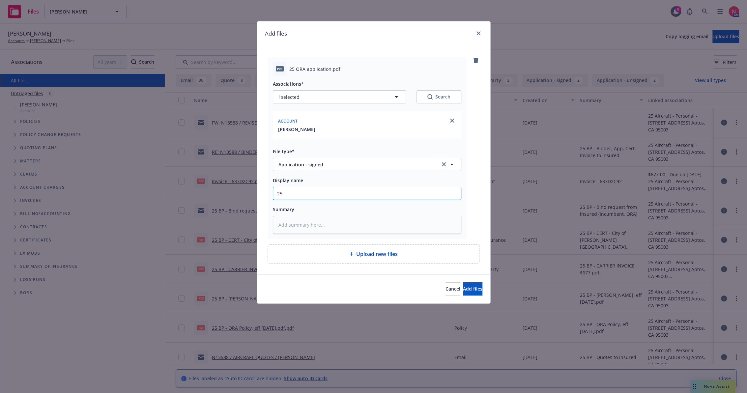
type textarea "x"
type input "25"
type textarea "x"
type input "25 b"
type textarea "x"
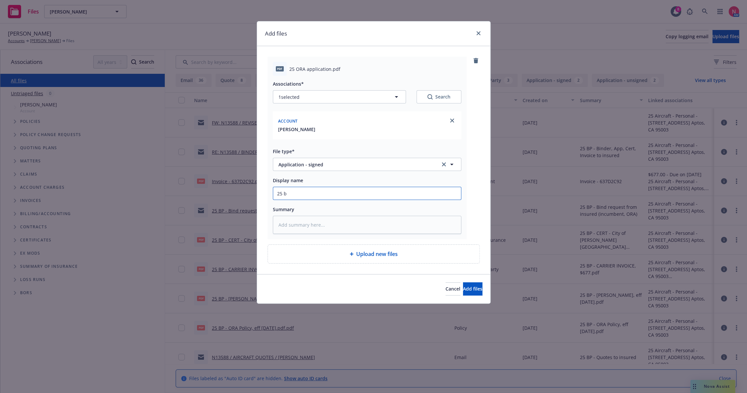
type input "25 bp"
type textarea "x"
type input "25 bp"
type textarea "x"
type input "25 bp o"
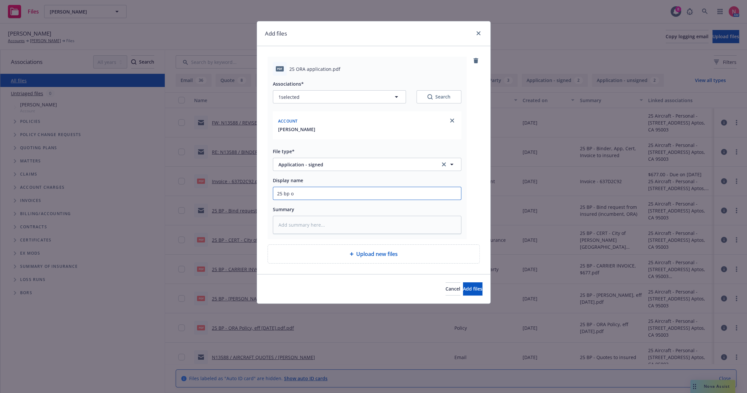
type textarea "x"
type input "25 bp or"
type textarea "x"
type input "25 BP ORA App Signed"
click at [463, 283] on button "Add files" at bounding box center [472, 289] width 19 height 13
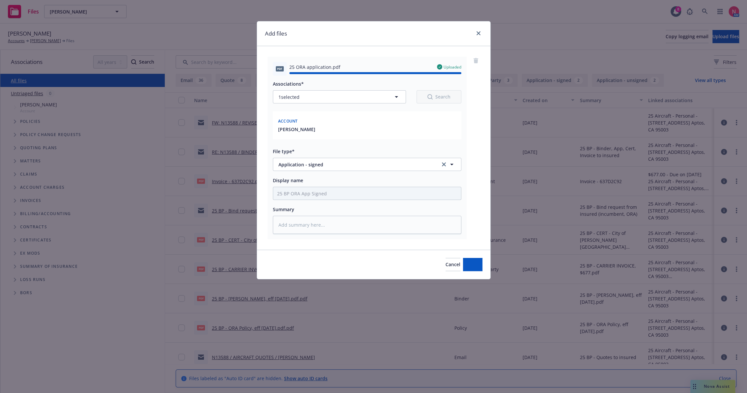
type textarea "x"
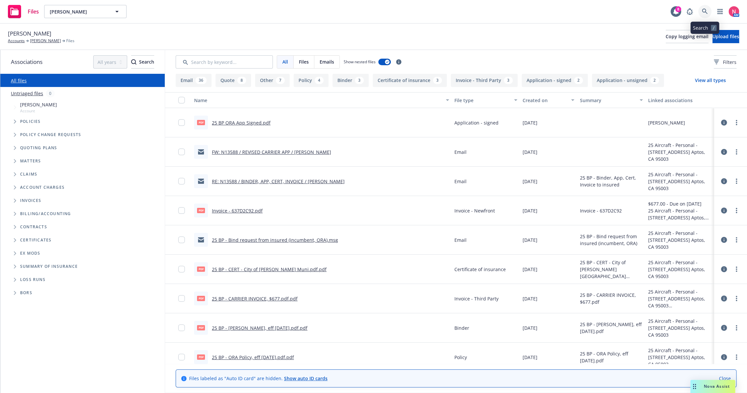
click at [711, 12] on link at bounding box center [705, 11] width 13 height 13
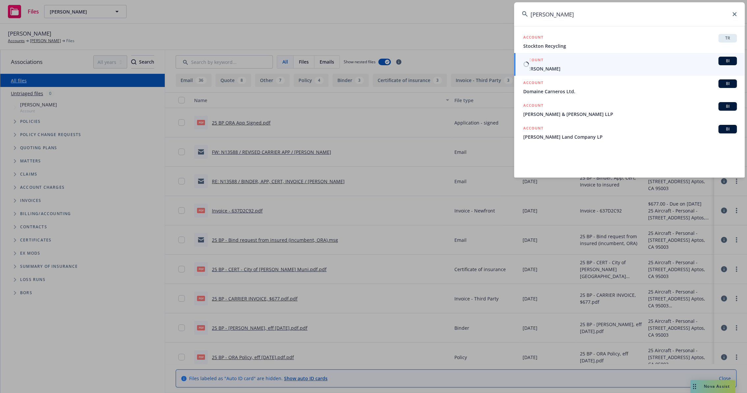
type input "tom warner"
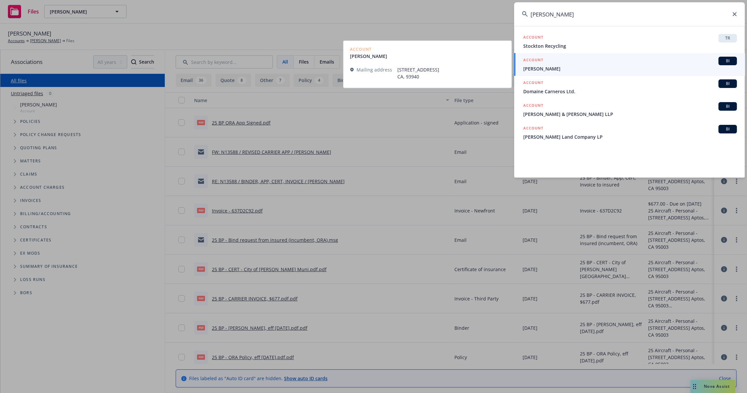
click at [568, 65] on span "Thomas K. Warner" at bounding box center [631, 68] width 214 height 7
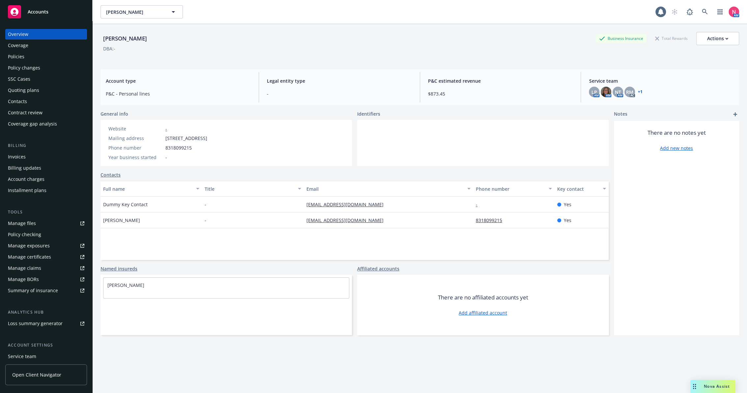
click at [43, 225] on link "Manage files" at bounding box center [46, 223] width 82 height 11
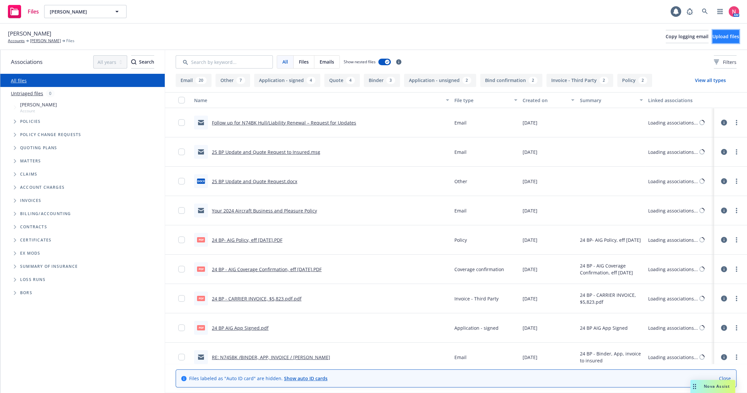
click at [716, 37] on span "Upload files" at bounding box center [726, 36] width 27 height 6
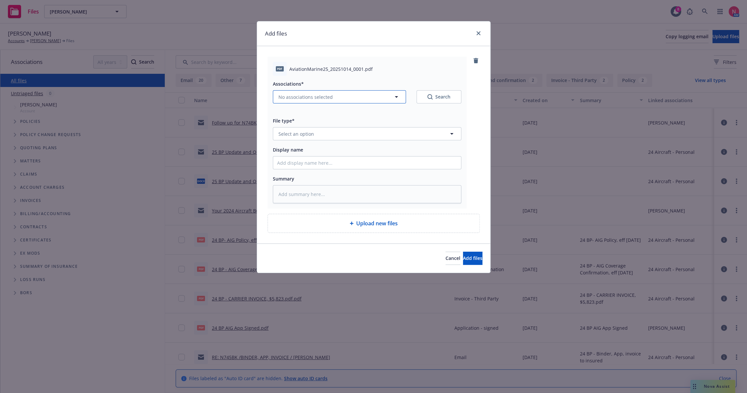
click at [339, 96] on button "No associations selected" at bounding box center [339, 96] width 133 height 13
type textarea "x"
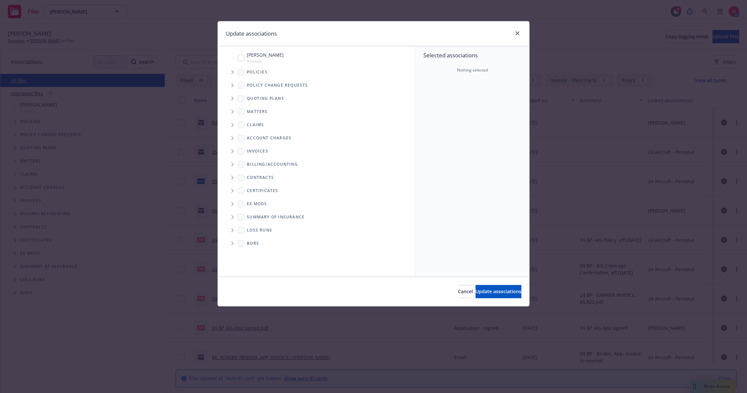
click at [258, 55] on span "Thomas K. Warner" at bounding box center [265, 54] width 37 height 7
checkbox input "true"
click at [490, 284] on div "Cancel Update associations" at bounding box center [374, 291] width 312 height 29
click at [500, 291] on span "Update associations" at bounding box center [499, 292] width 46 height 6
type textarea "x"
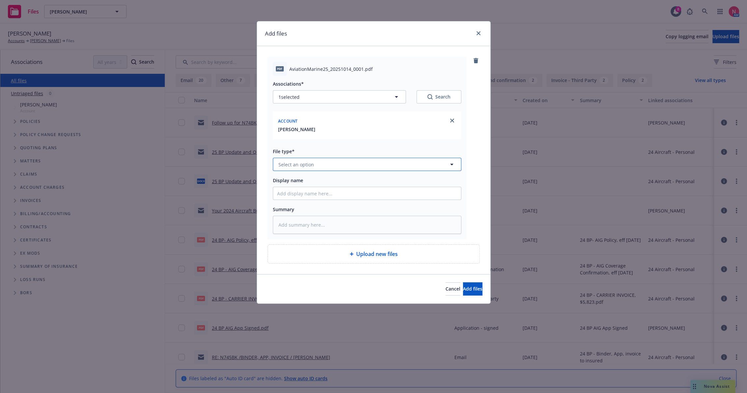
click at [304, 167] on span "Select an option" at bounding box center [297, 164] width 36 height 7
type input "25"
type textarea "x"
type input "other"
click at [289, 187] on div "Other" at bounding box center [285, 183] width 17 height 10
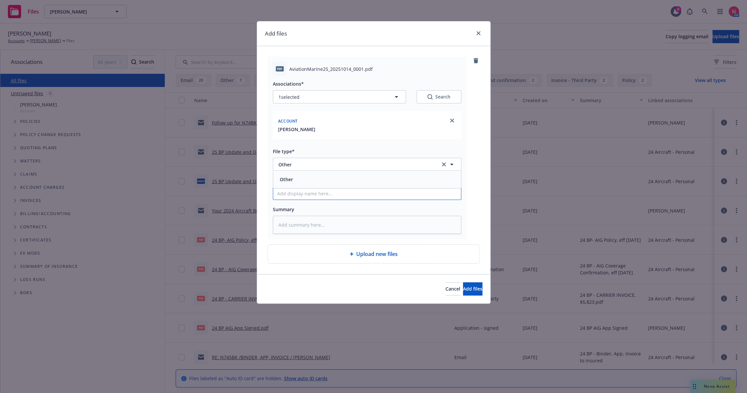
click at [300, 191] on input "Display name" at bounding box center [367, 193] width 188 height 13
type textarea "x"
type input "2"
type textarea "x"
type input "25 BP Signed Client Renewal"
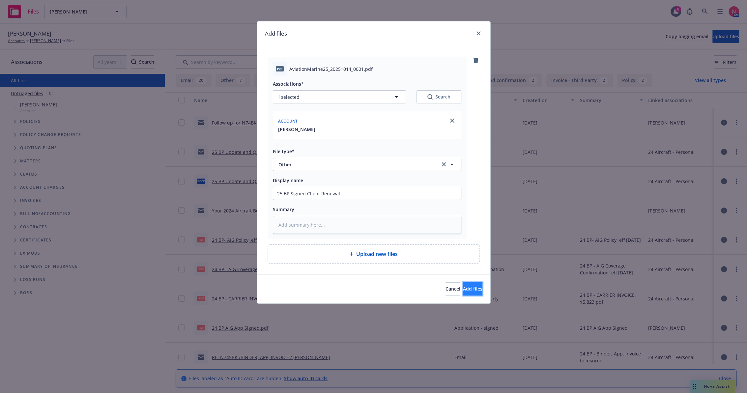
click at [463, 288] on span "Add files" at bounding box center [472, 289] width 19 height 6
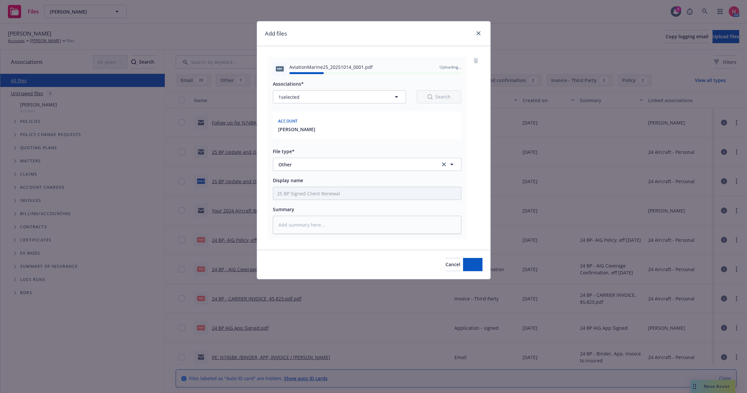
type textarea "x"
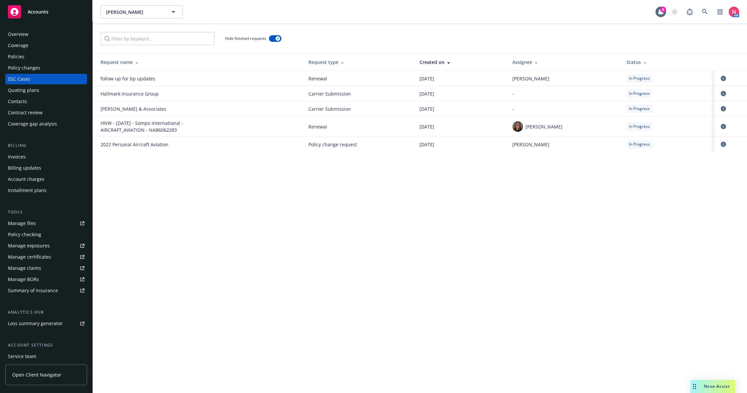
click at [41, 222] on link "Manage files" at bounding box center [46, 223] width 82 height 11
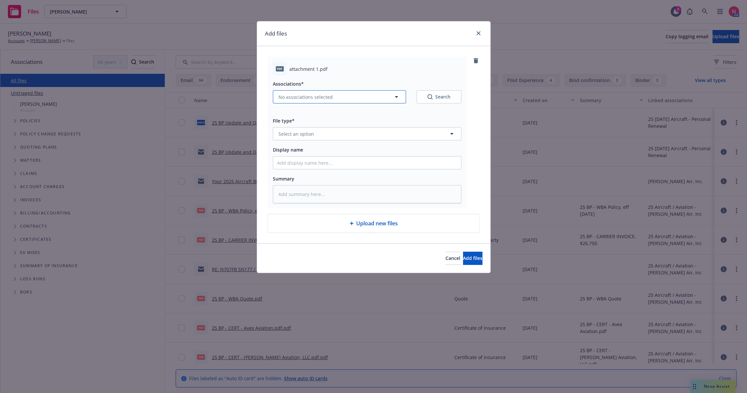
click at [312, 99] on span "No associations selected" at bounding box center [306, 97] width 54 height 7
type textarea "x"
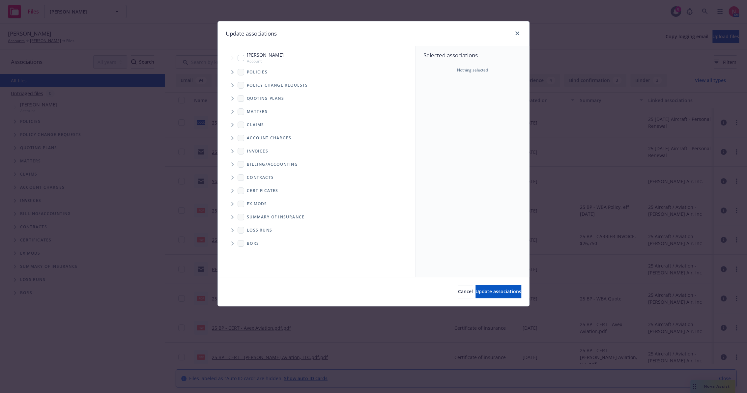
click at [253, 57] on span "Frank Bolea" at bounding box center [265, 54] width 37 height 7
checkbox input "true"
click at [481, 292] on span "Update associations" at bounding box center [499, 292] width 46 height 6
type textarea "x"
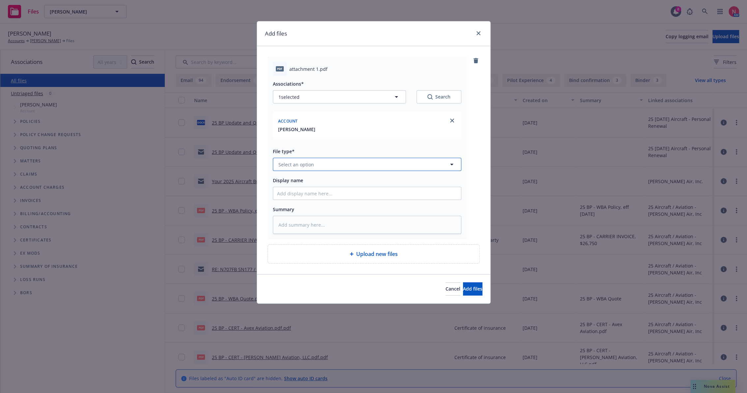
click at [321, 167] on button "Select an option" at bounding box center [367, 164] width 189 height 13
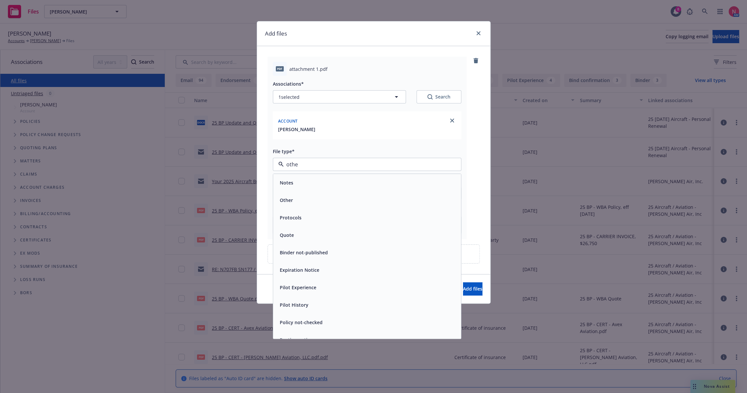
type input "other"
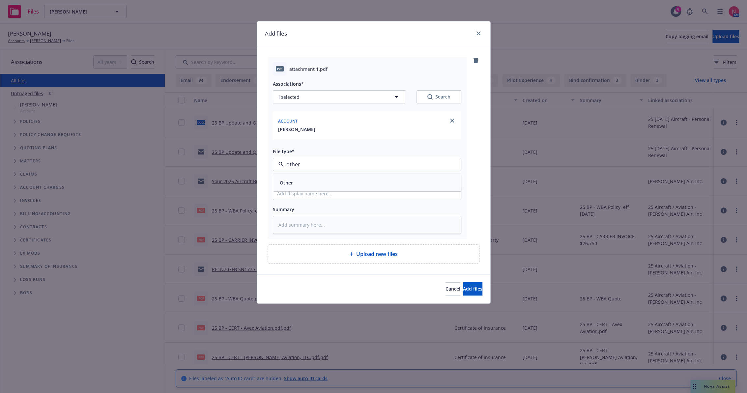
click at [309, 180] on div "Other" at bounding box center [367, 183] width 180 height 10
click at [310, 193] on input "Display name" at bounding box center [367, 193] width 188 height 13
type textarea "x"
type input "2"
type textarea "x"
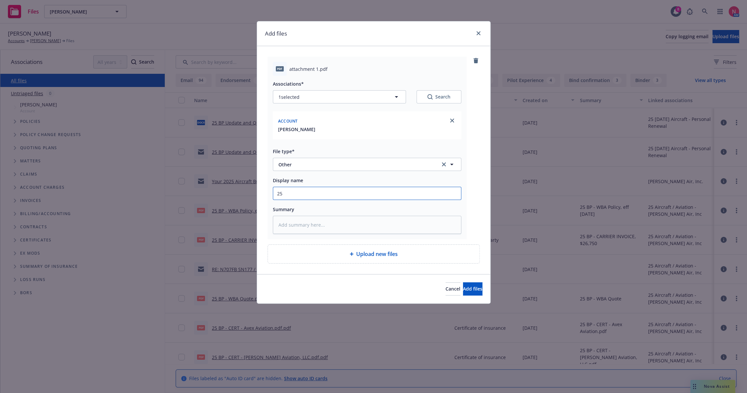
type input "25 BP Signed Client Renewal"
click at [470, 289] on span "Add files" at bounding box center [472, 289] width 19 height 6
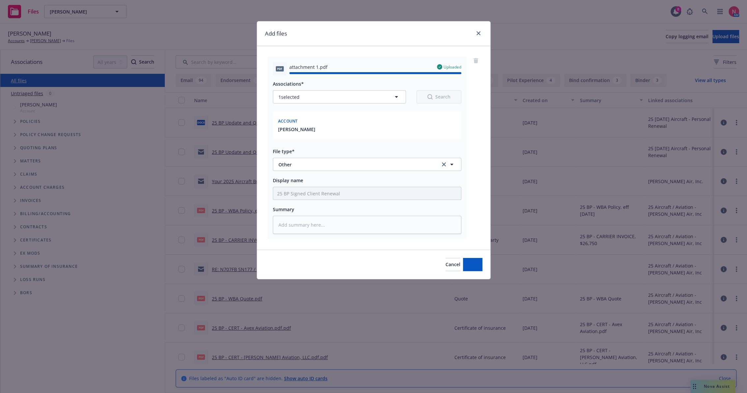
type textarea "x"
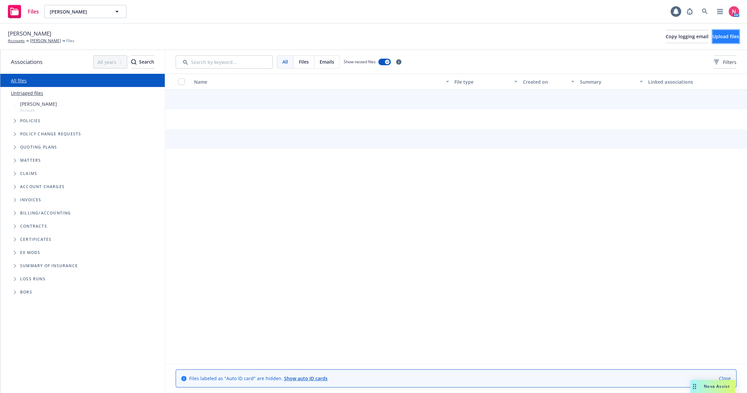
click at [714, 39] on span "Upload files" at bounding box center [726, 36] width 27 height 6
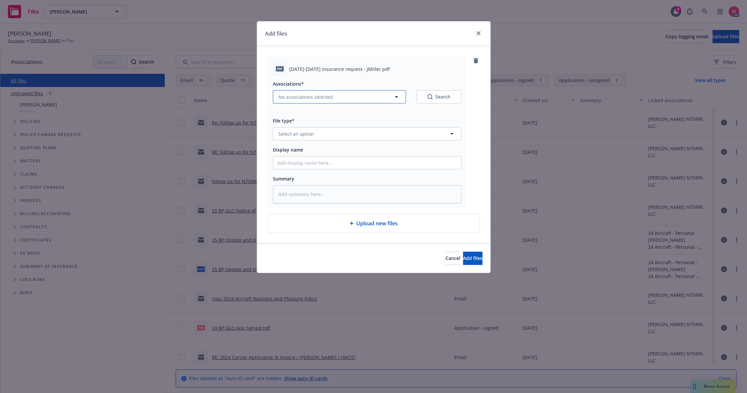
click at [322, 95] on span "No associations selected" at bounding box center [306, 97] width 54 height 7
type textarea "x"
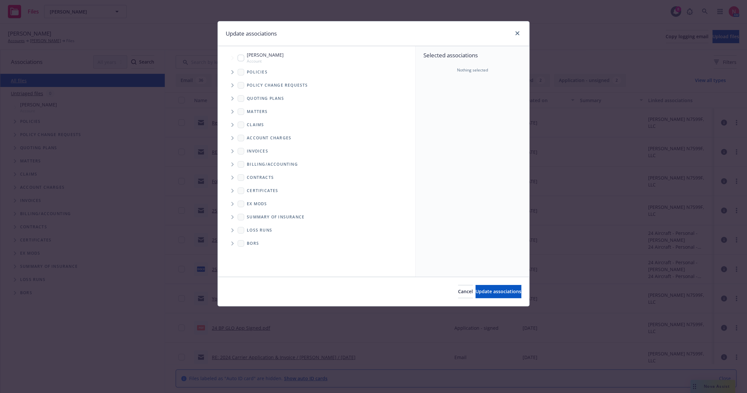
click at [252, 56] on span "Jared Miller" at bounding box center [265, 54] width 37 height 7
checkbox input "true"
click at [509, 297] on button "Update associations" at bounding box center [499, 291] width 46 height 13
type textarea "x"
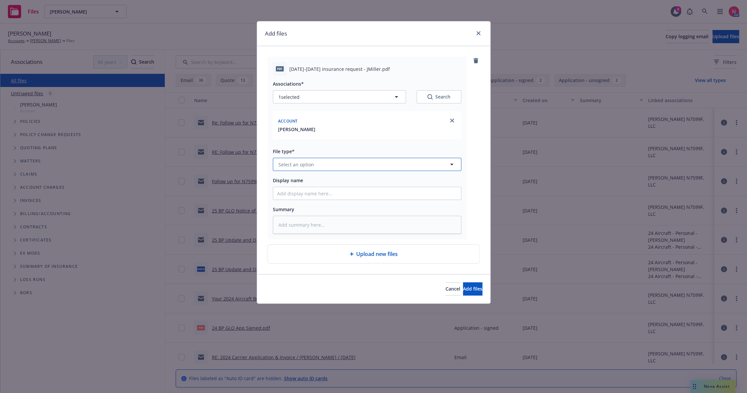
click at [317, 167] on button "Select an option" at bounding box center [367, 164] width 189 height 13
type input "opt"
type textarea "x"
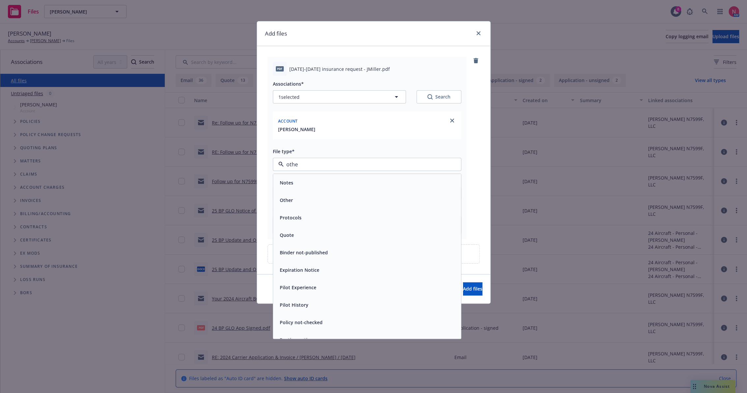
type input "other"
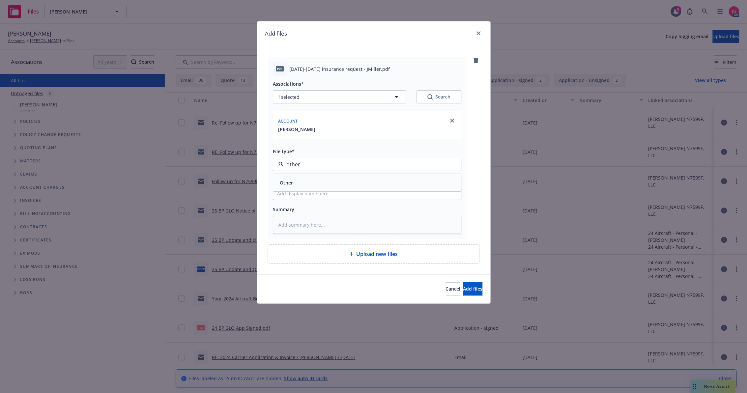
click at [300, 184] on div "Other" at bounding box center [367, 183] width 180 height 10
click at [312, 194] on input "Display name" at bounding box center [367, 193] width 188 height 13
type textarea "x"
type input "2"
type textarea "x"
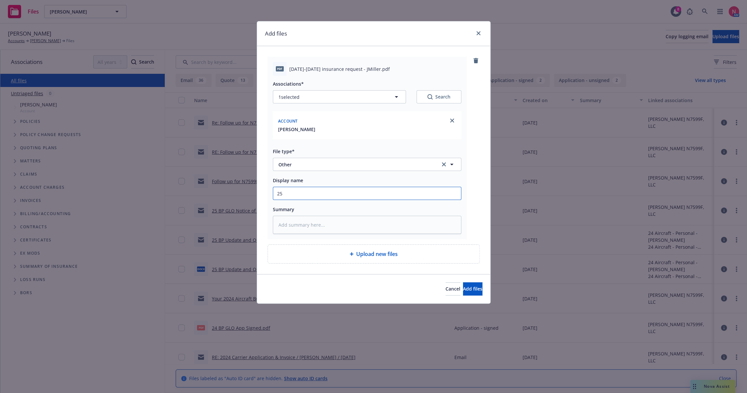
type input "25 BP Signed Client Renewal"
click at [473, 289] on button "Add files" at bounding box center [472, 289] width 19 height 13
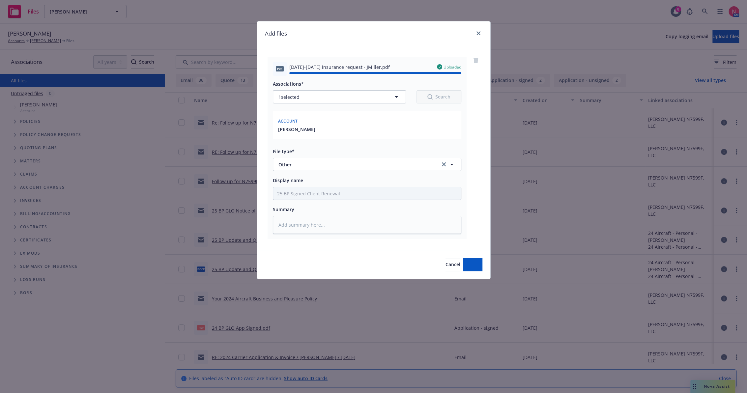
type textarea "x"
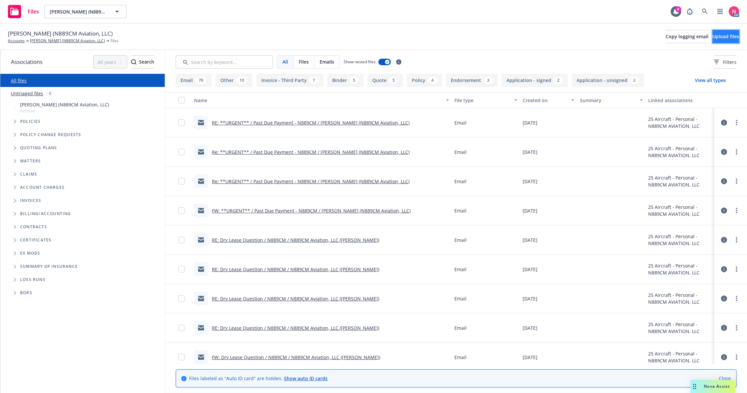
click at [713, 35] on button "Upload files" at bounding box center [726, 36] width 27 height 13
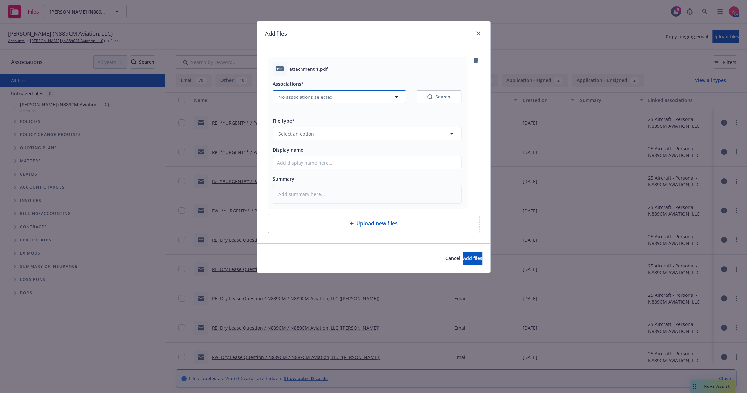
click at [317, 96] on span "No associations selected" at bounding box center [306, 97] width 54 height 7
type textarea "x"
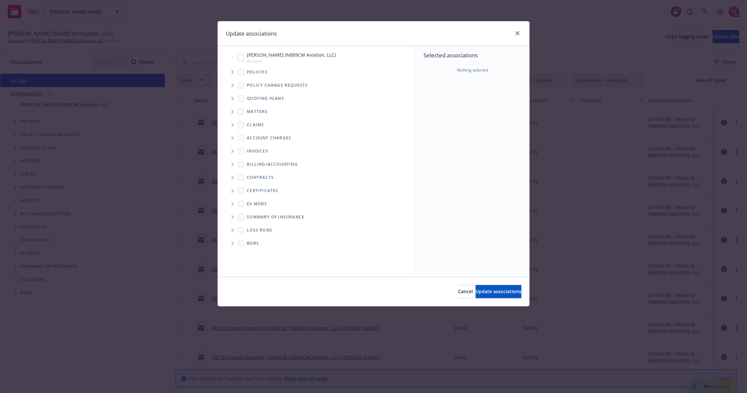
click at [245, 59] on div "[PERSON_NAME] (N889CM Aviation, LLC) Account" at bounding box center [287, 57] width 98 height 13
checkbox input "true"
click at [489, 292] on span "Update associations" at bounding box center [499, 292] width 46 height 6
type textarea "x"
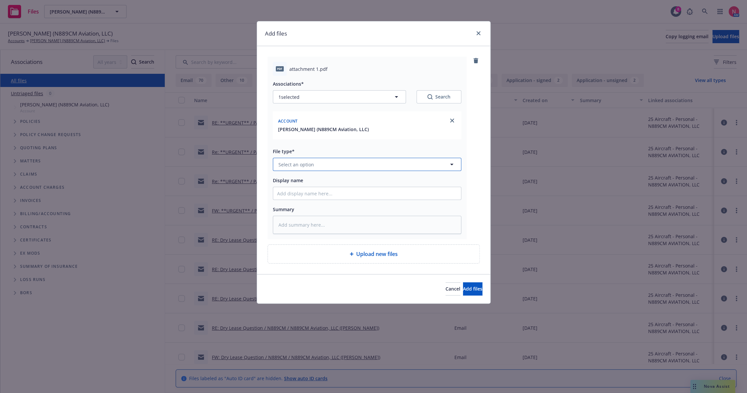
click at [301, 161] on span "Select an option" at bounding box center [297, 164] width 36 height 7
type input "other"
click at [296, 183] on div "Other" at bounding box center [367, 183] width 180 height 10
click at [296, 190] on input "Display name" at bounding box center [367, 193] width 188 height 13
type textarea "x"
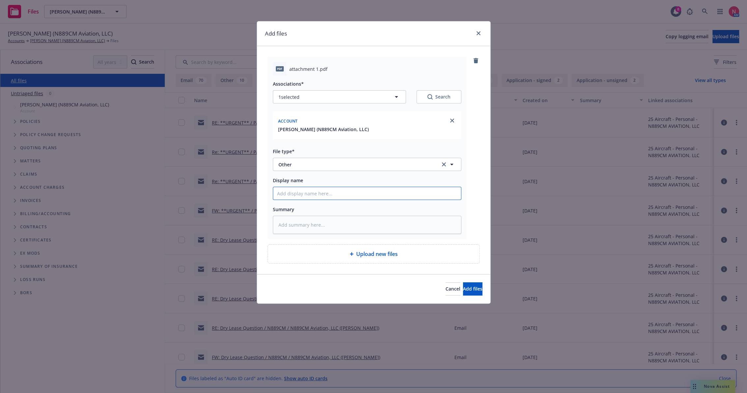
type input "2"
type textarea "x"
type input "25"
type textarea "x"
type input "25"
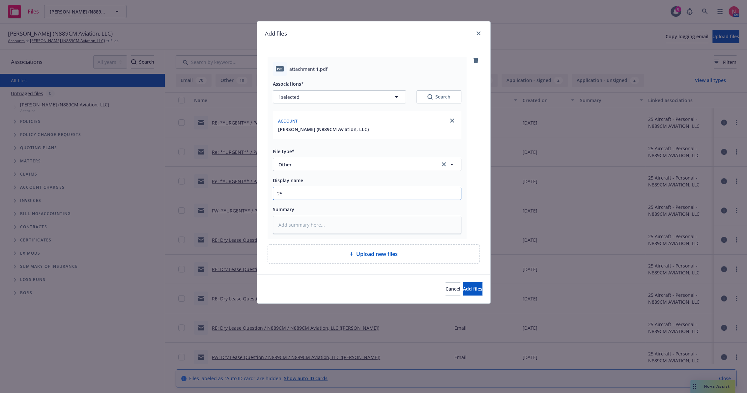
type textarea "x"
type input "25 b"
type textarea "x"
type input "25 bp"
type textarea "x"
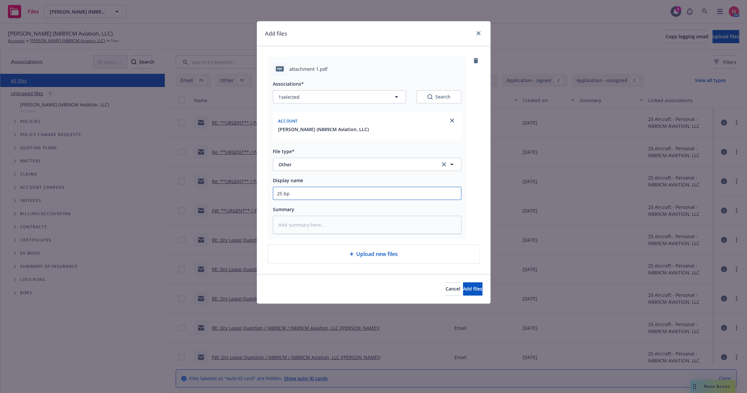
type input "25 bp"
type textarea "x"
type input "25 bp c"
type textarea "x"
type input "25 bp cv"
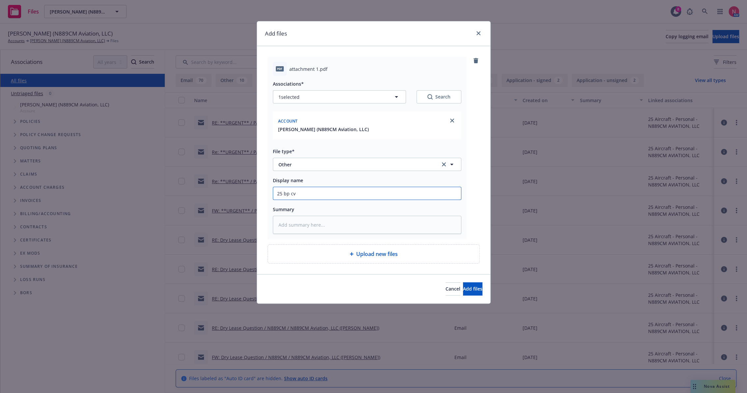
type textarea "x"
click at [305, 196] on input "25 bp cvs" at bounding box center [367, 193] width 188 height 13
type input "25 BP CVS App Signed"
click at [474, 288] on button "Add files" at bounding box center [472, 289] width 19 height 13
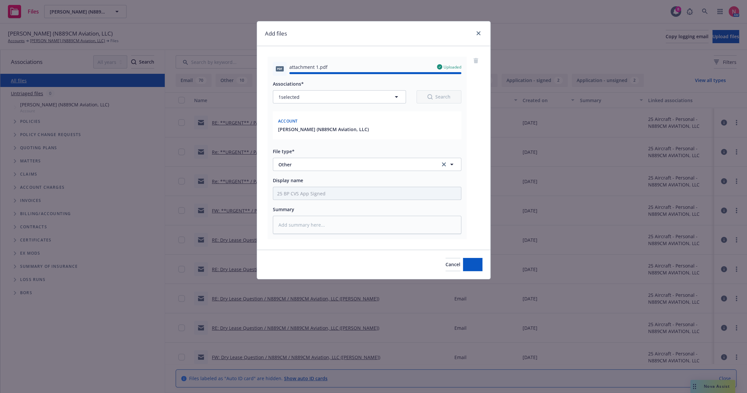
type textarea "x"
